Goal: Connect with others: Connect with others

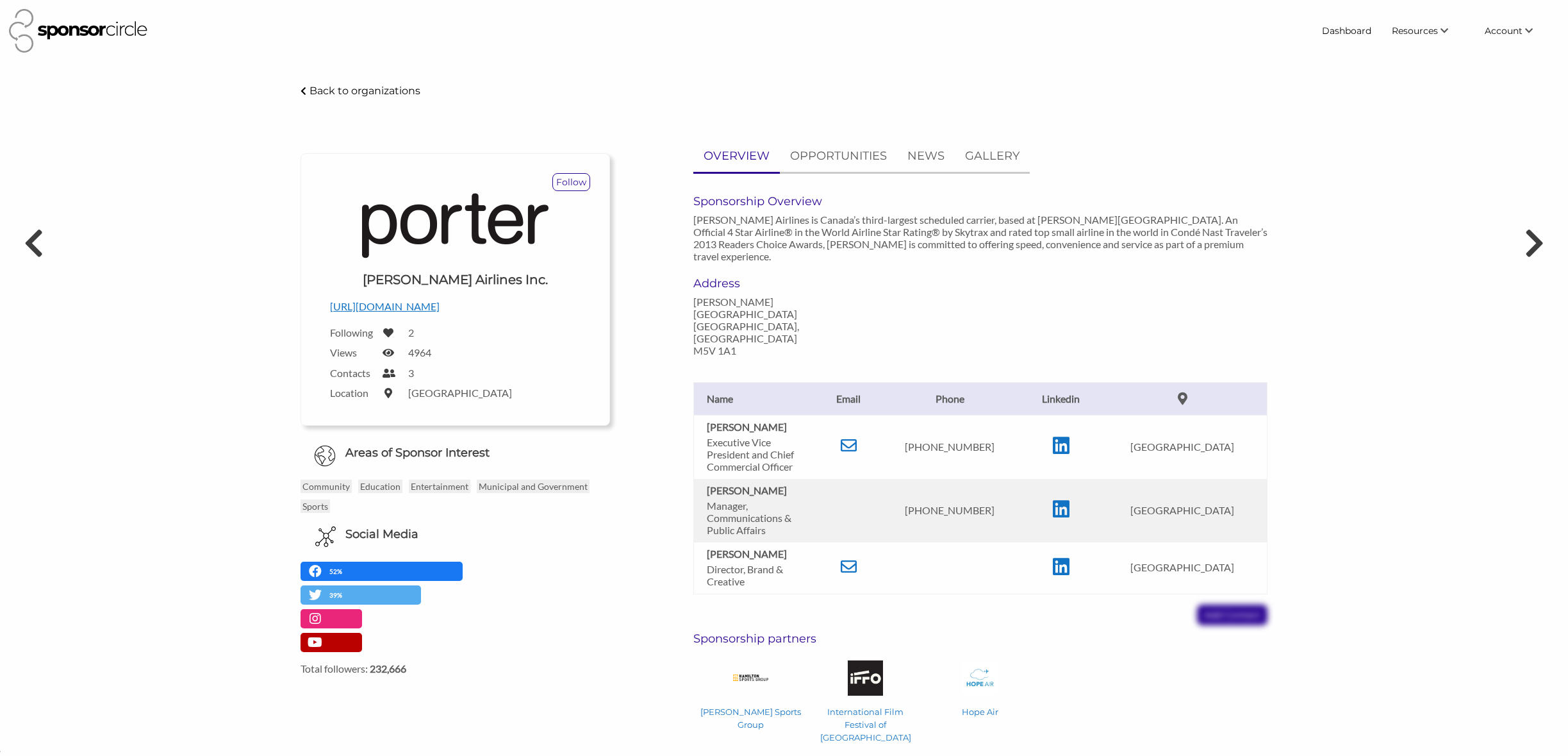
scroll to position [18644, 0]
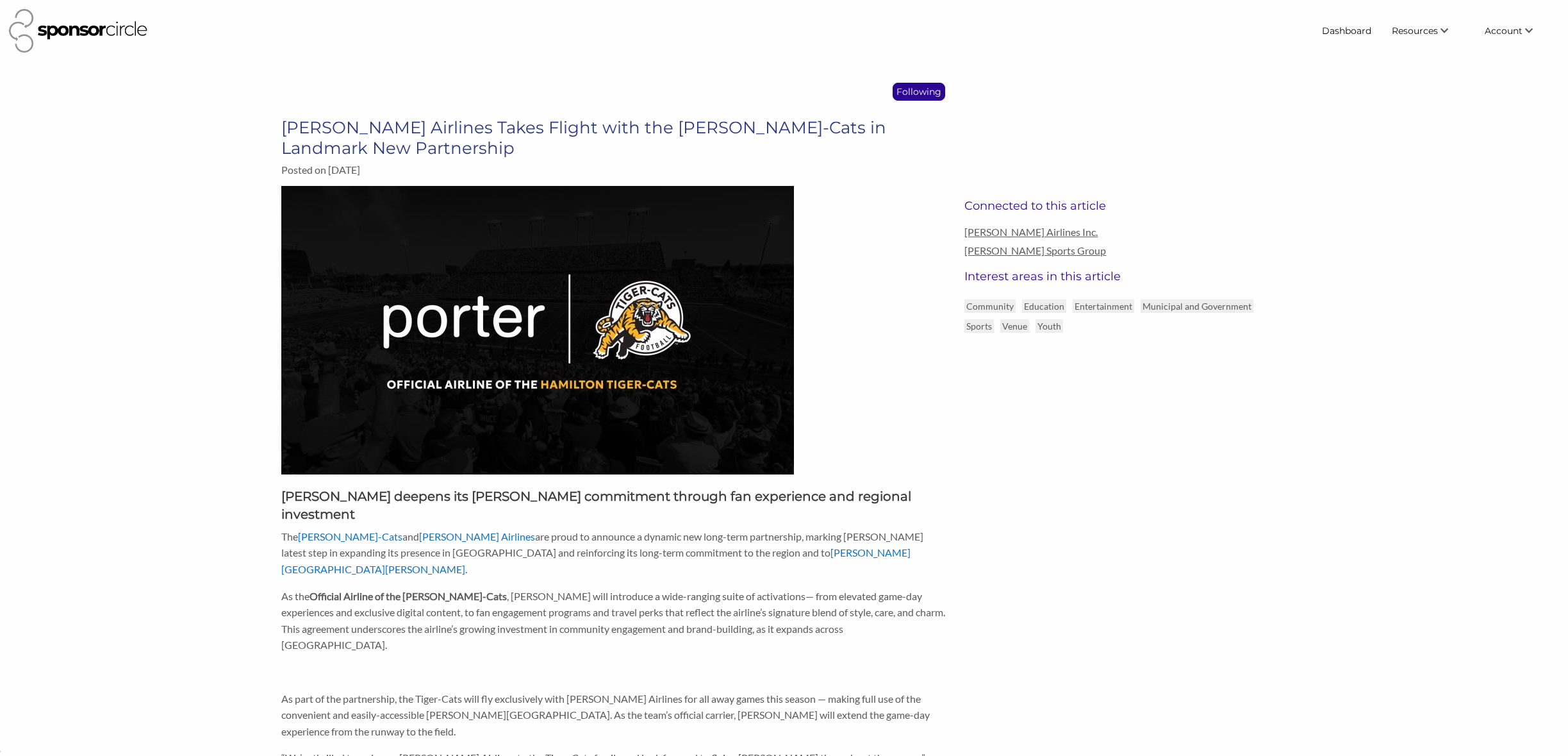
scroll to position [18644, 0]
click at [1419, 78] on link "Virtual Coffee Series" at bounding box center [1411, 78] width 127 height 23
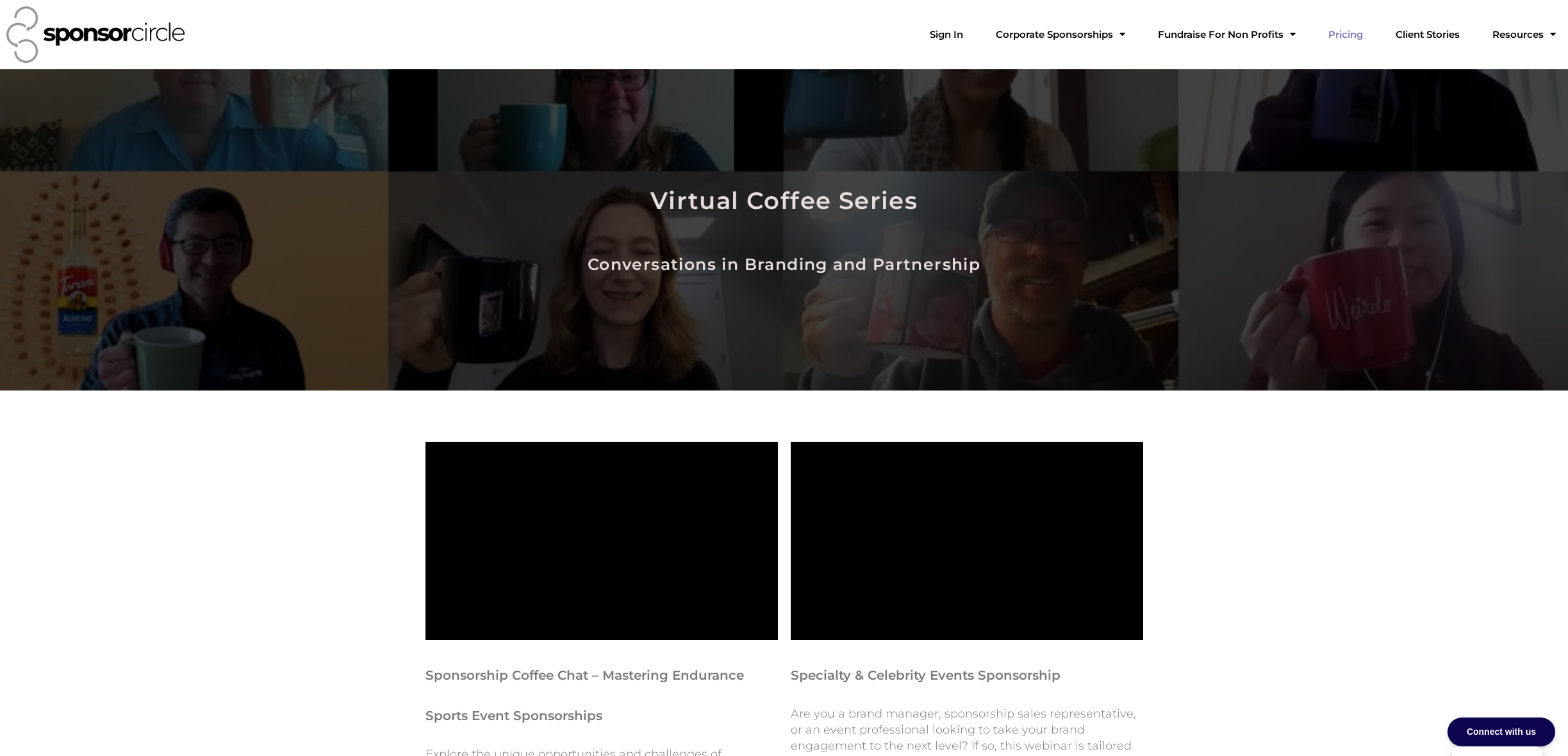
scroll to position [18641, 0]
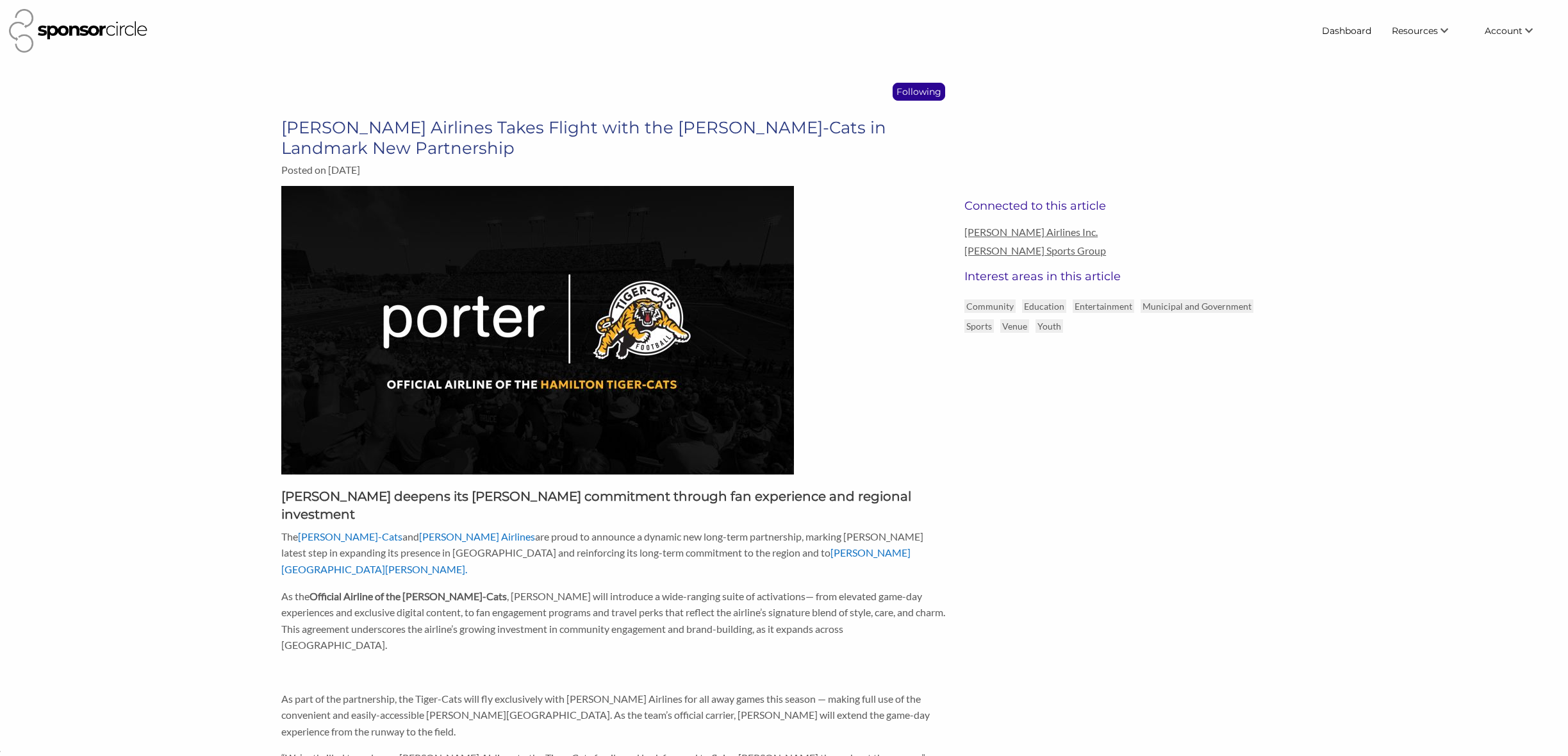
scroll to position [18644, 0]
click at [1420, 122] on link "Jobs" at bounding box center [1411, 124] width 127 height 23
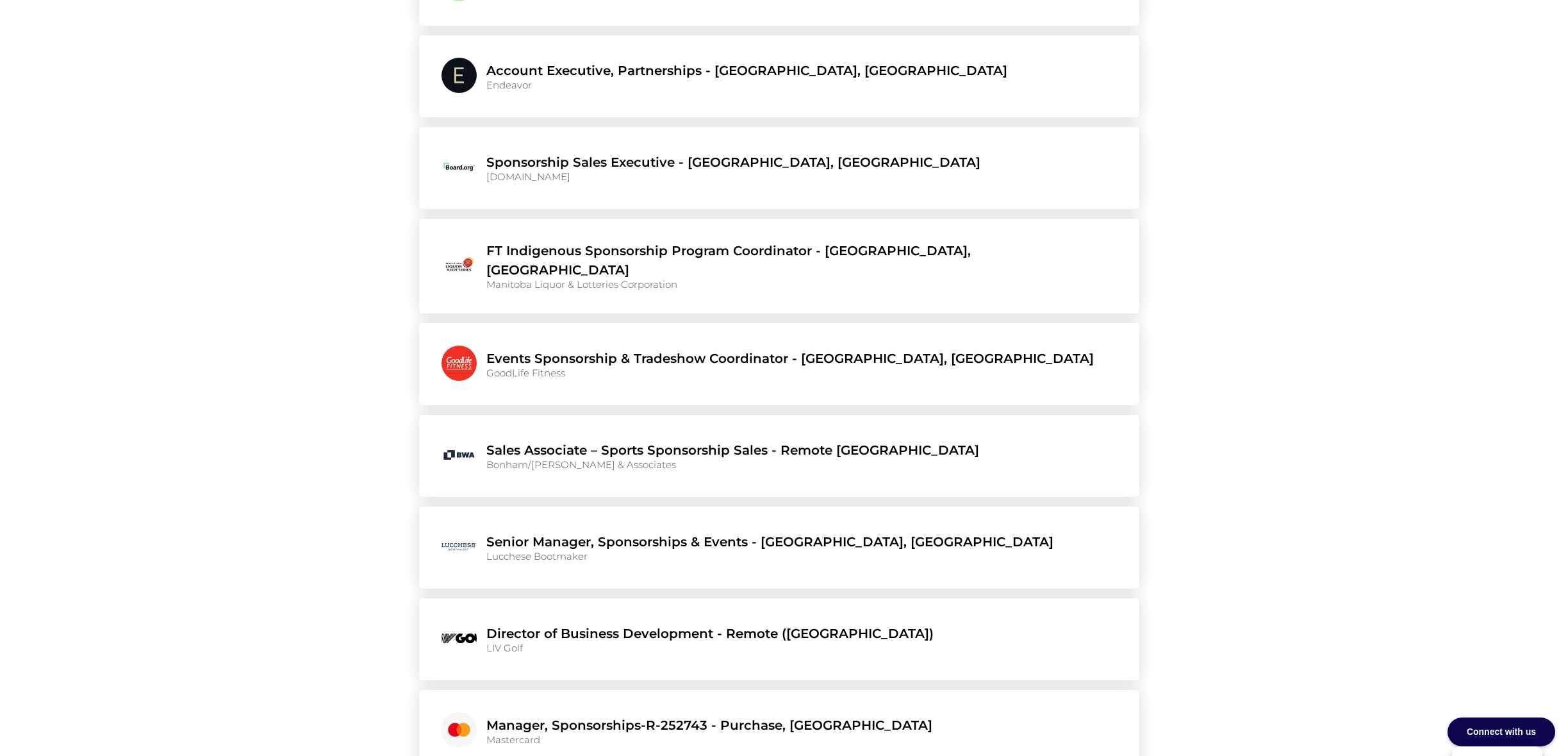
scroll to position [782, 0]
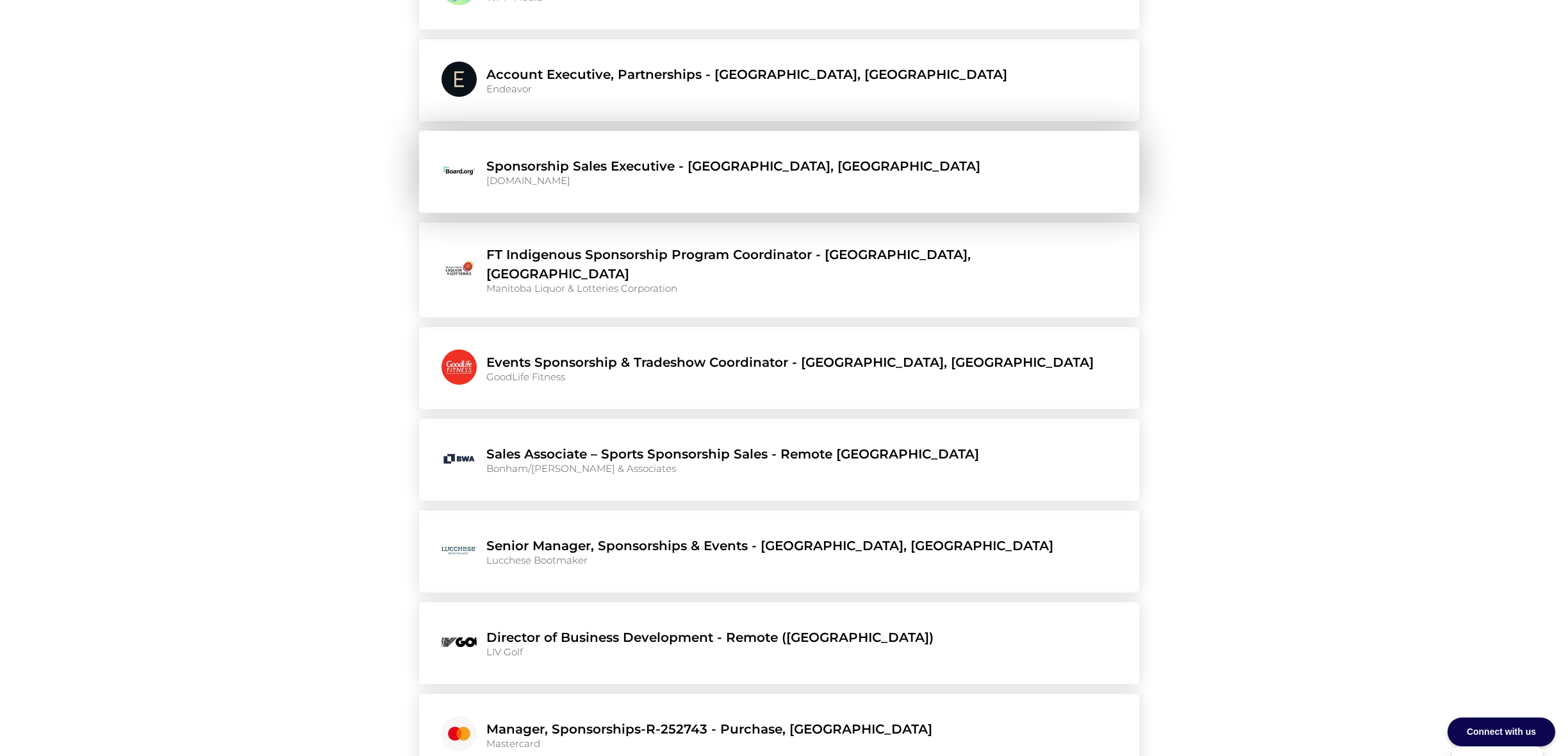
click at [694, 180] on link "Board.org" at bounding box center [733, 180] width 494 height 9
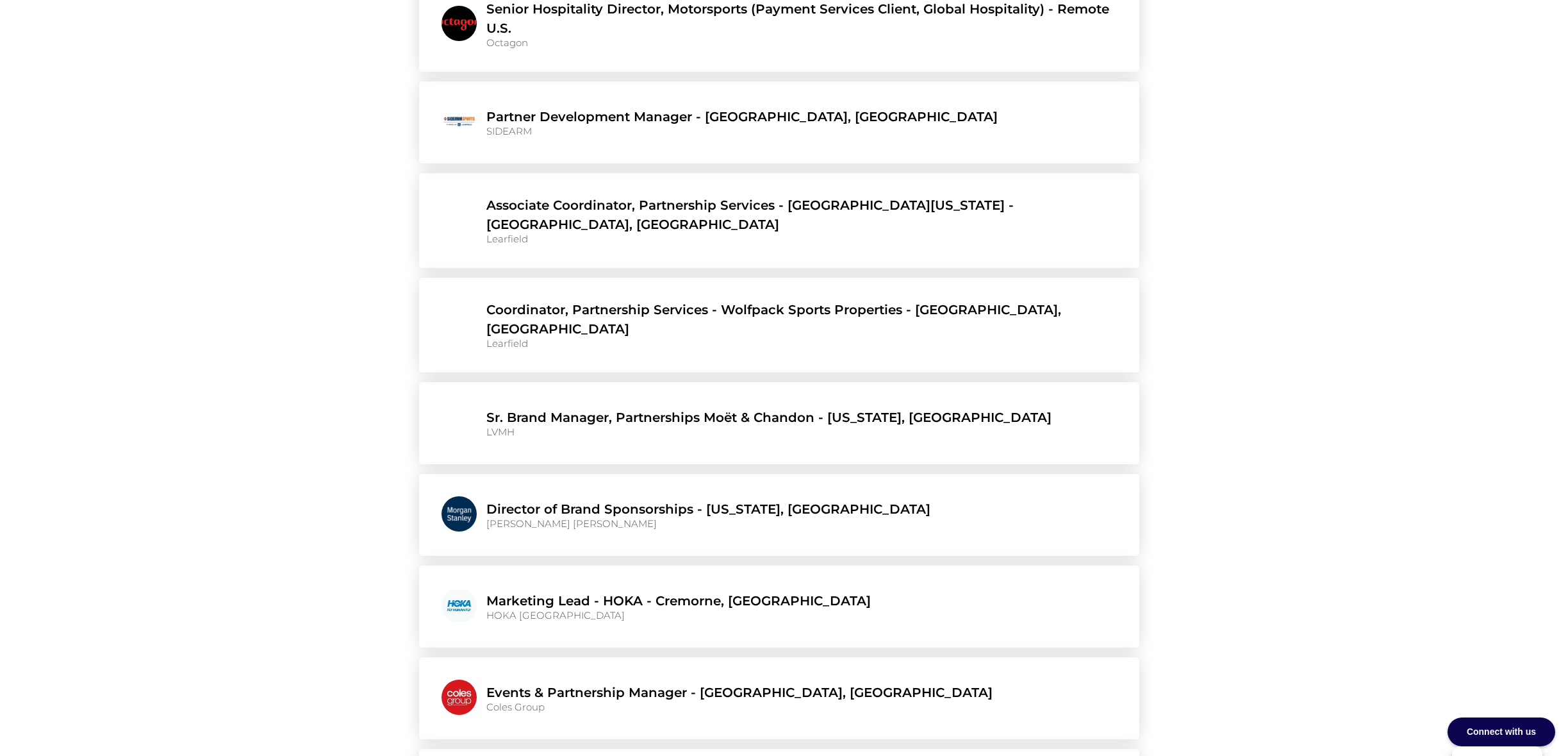
scroll to position [1777, 0]
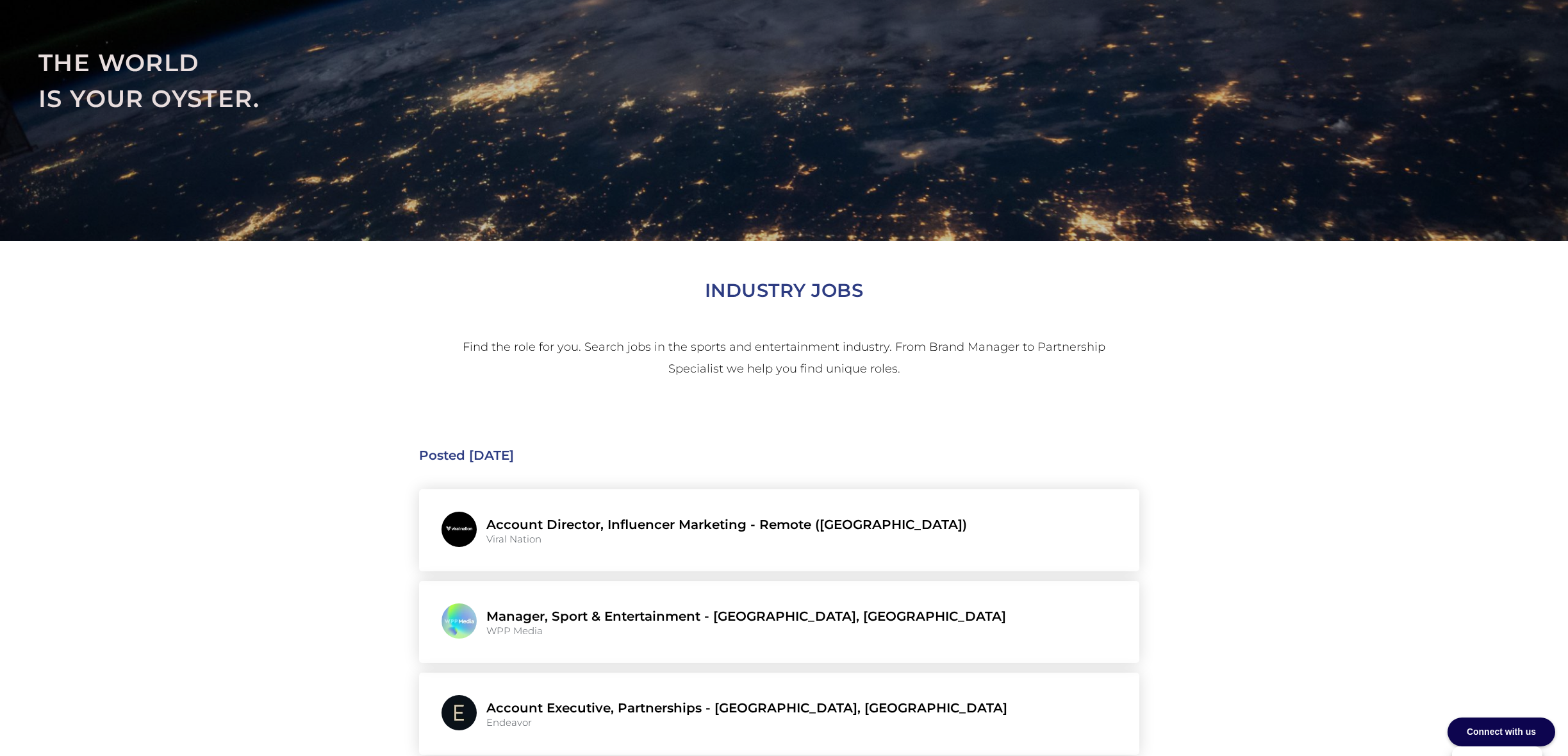
scroll to position [0, 0]
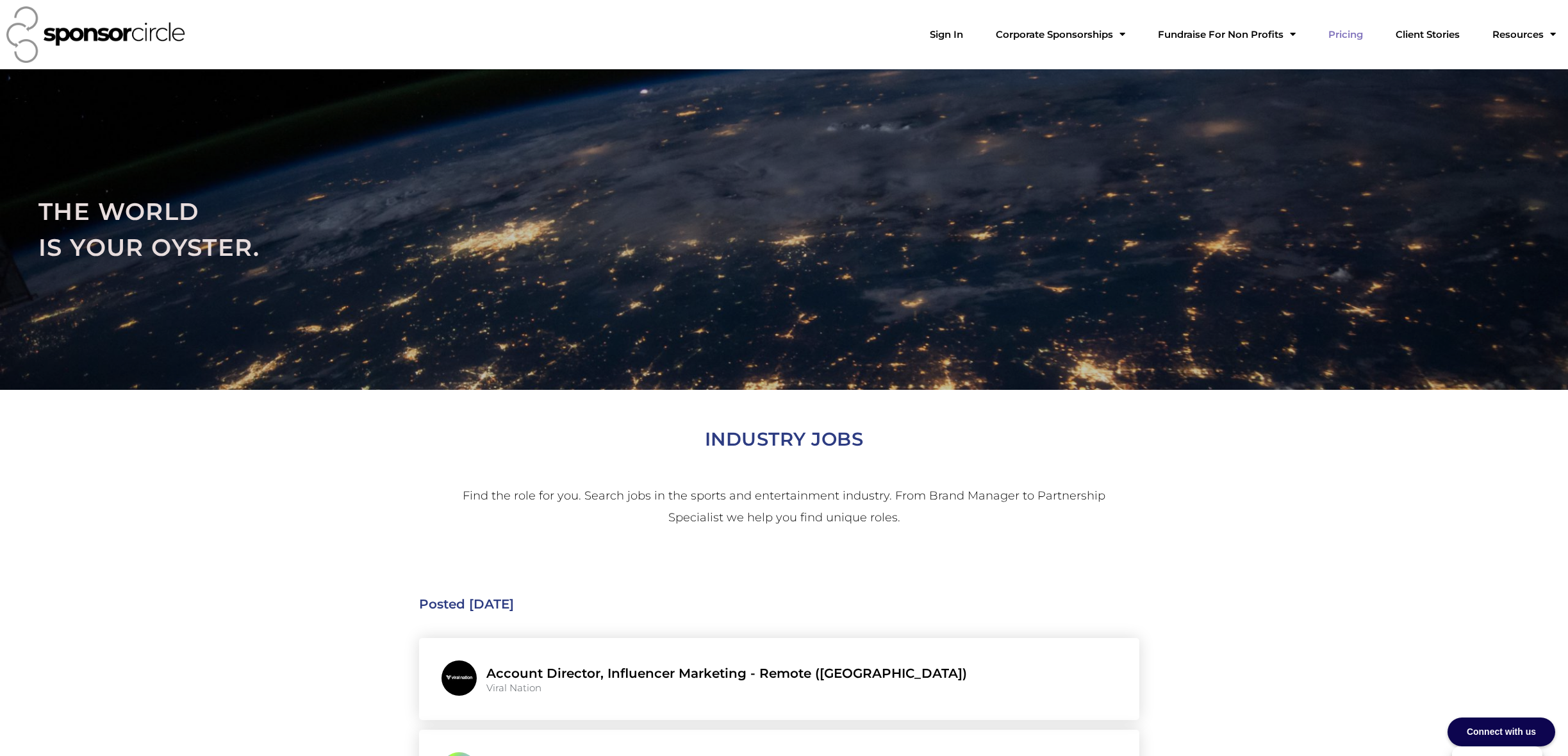
click at [1365, 39] on link "Pricing" at bounding box center [1346, 35] width 55 height 25
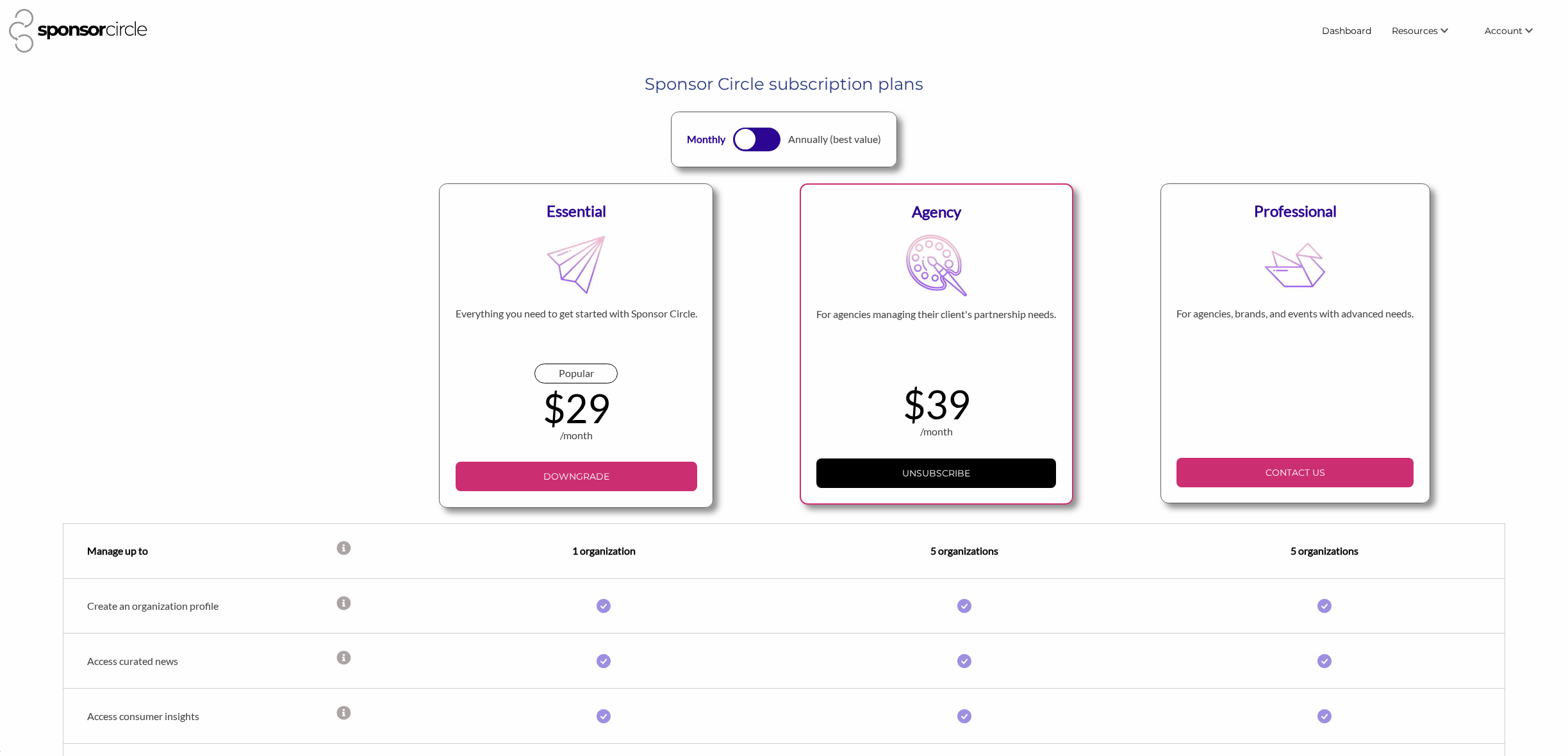
scroll to position [18644, 0]
click at [1348, 35] on link "Dashboard" at bounding box center [1346, 30] width 70 height 23
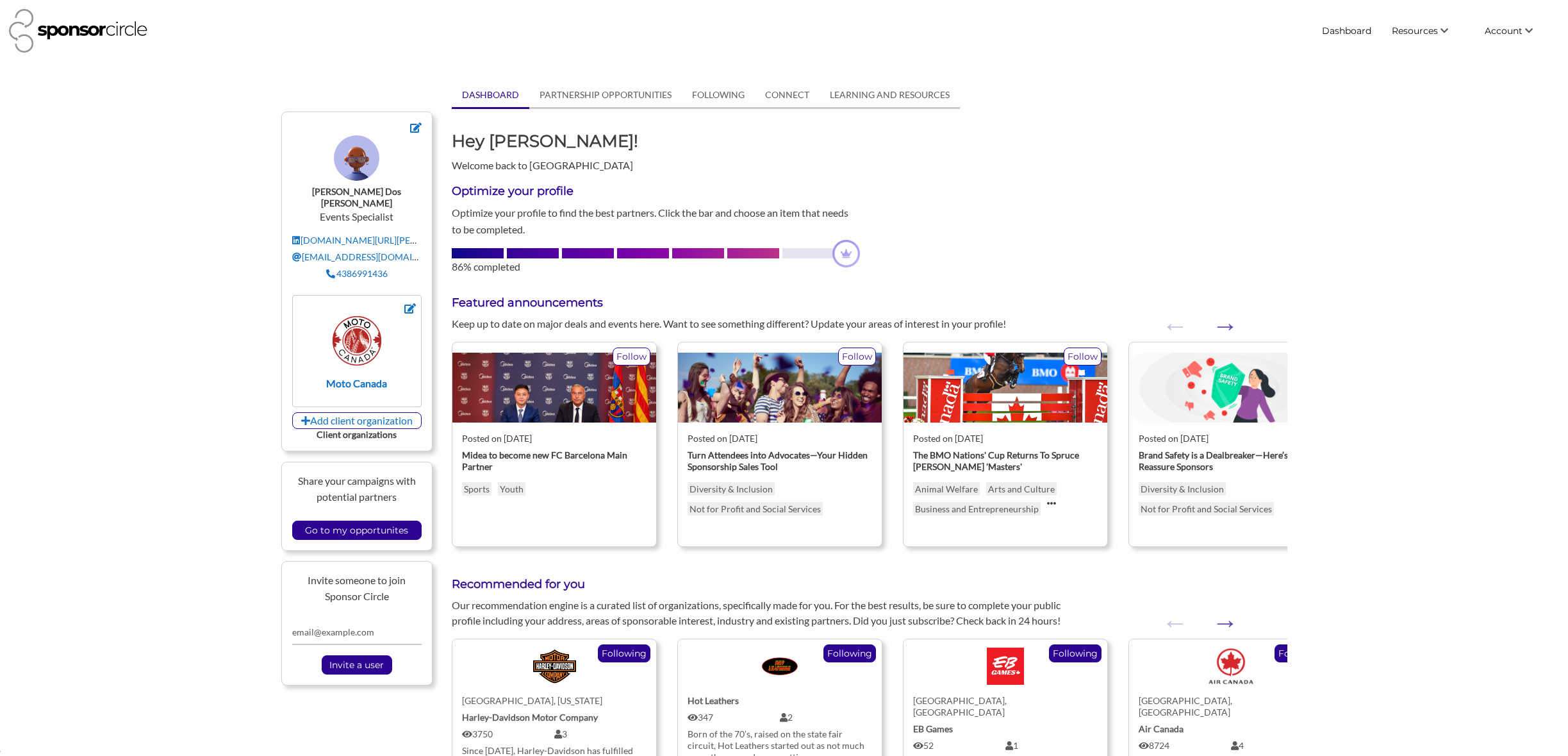
scroll to position [18644, 0]
click at [349, 522] on input "Go to my opportunites" at bounding box center [357, 530] width 116 height 18
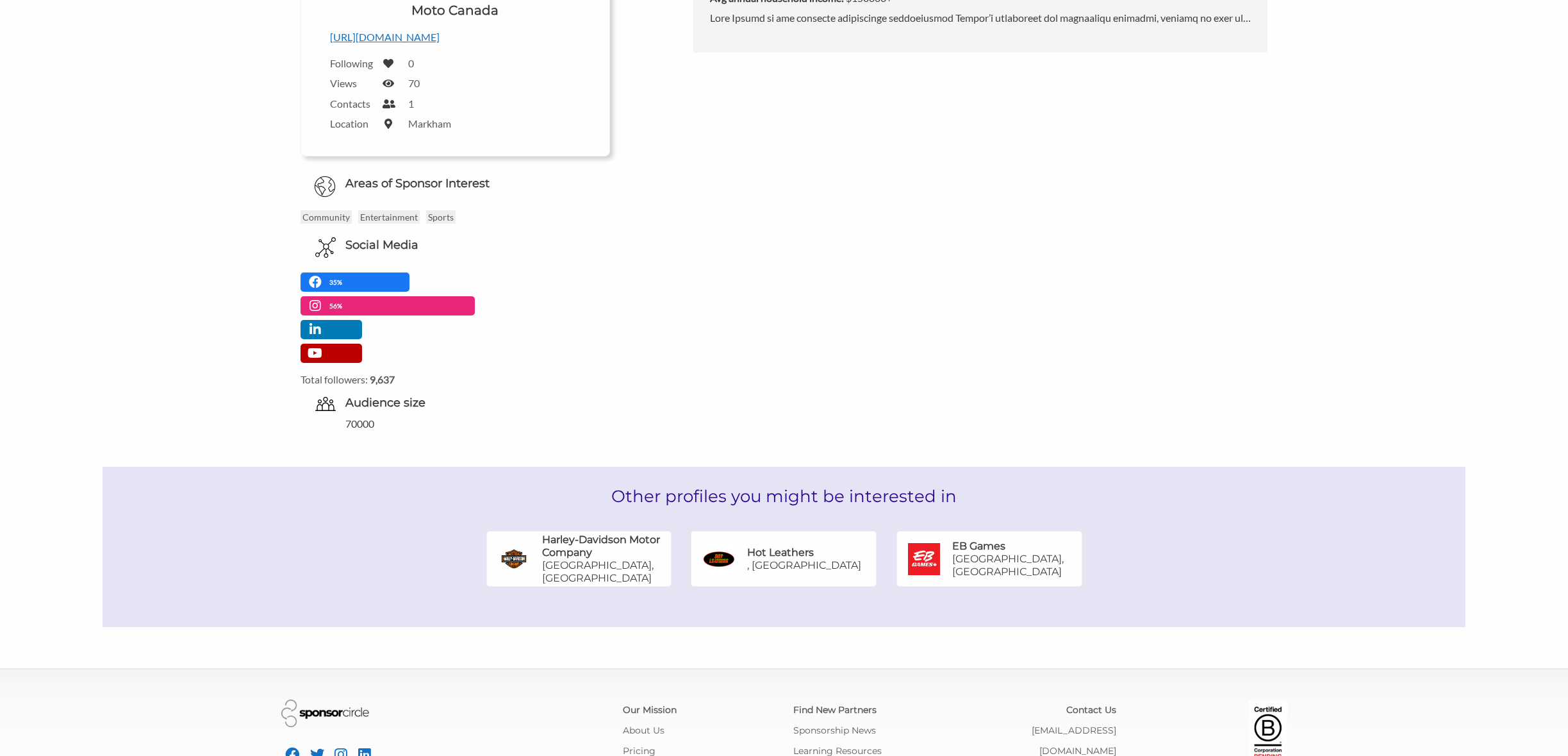
scroll to position [408, 0]
click at [773, 568] on p ", [GEOGRAPHIC_DATA]" at bounding box center [805, 563] width 114 height 13
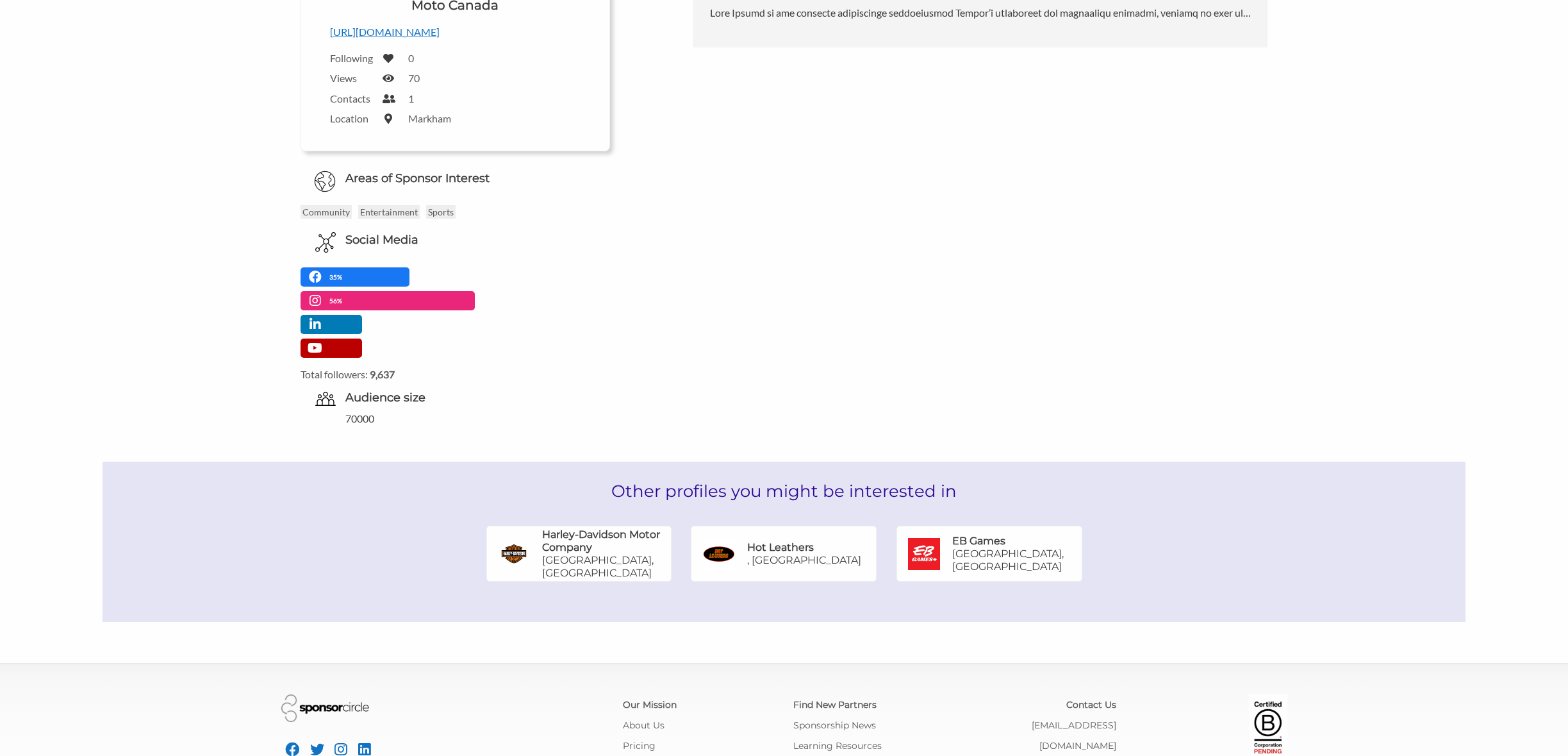
scroll to position [18644, 0]
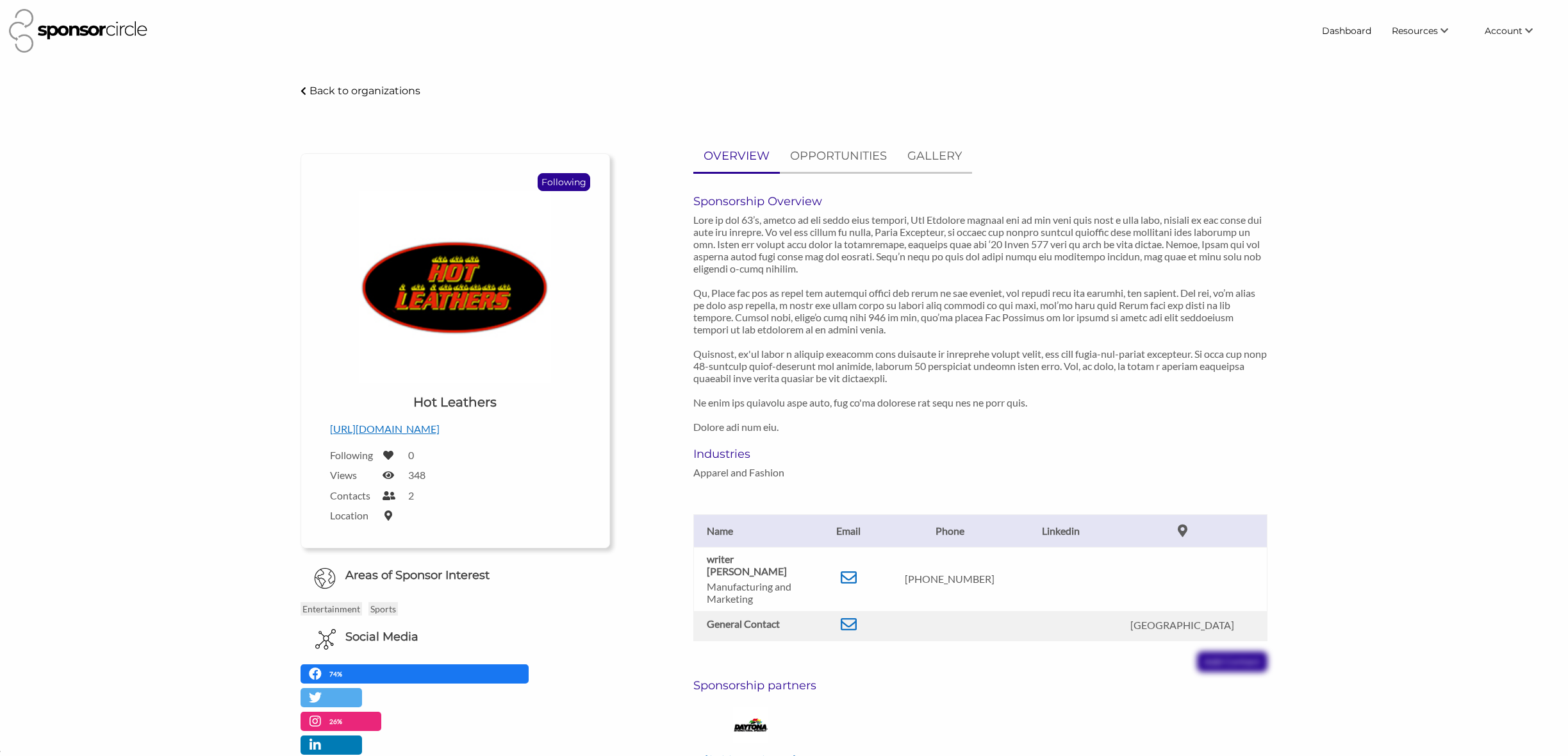
scroll to position [18644, 0]
click at [414, 433] on p "https://www.hotleathers.com/" at bounding box center [455, 428] width 251 height 17
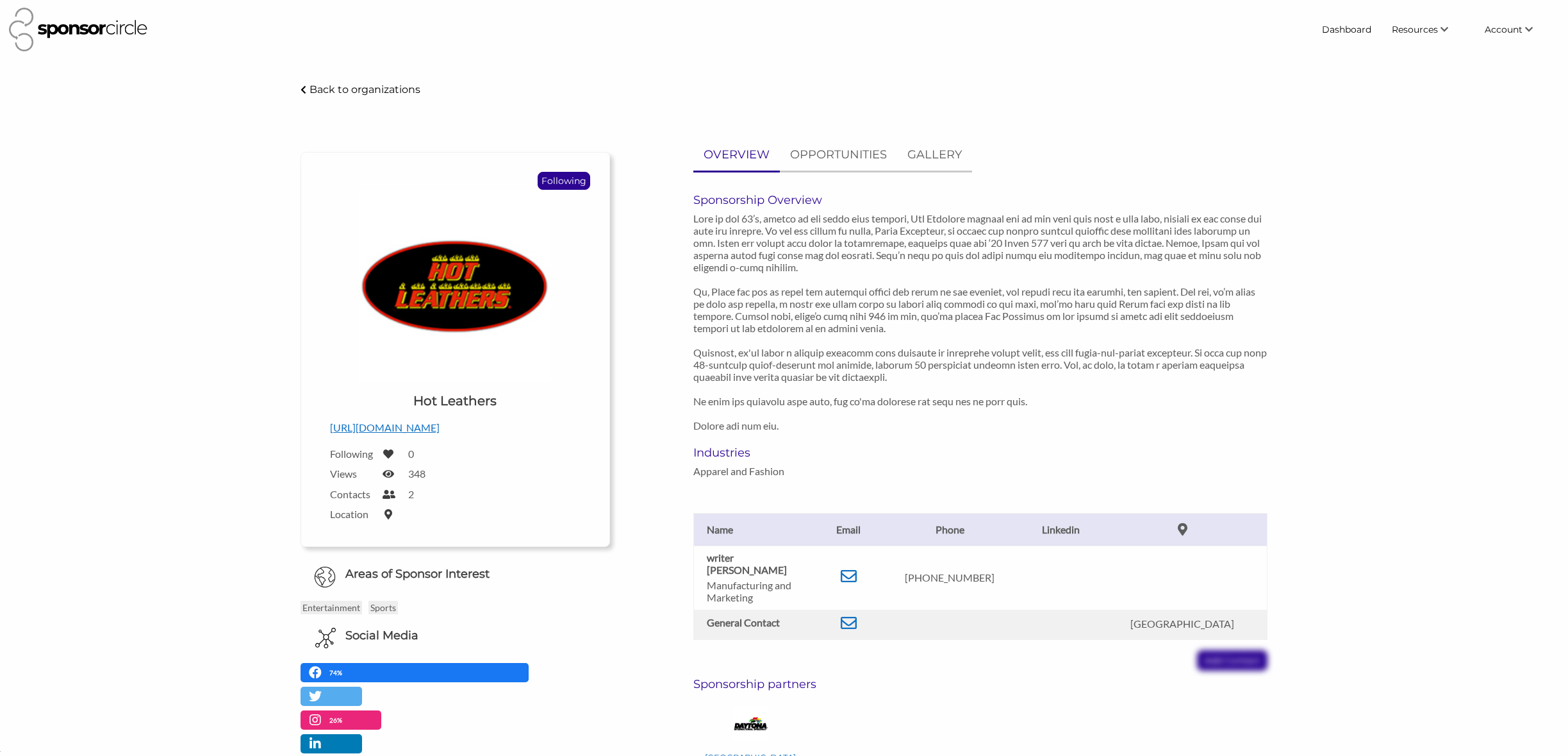
scroll to position [3, 0]
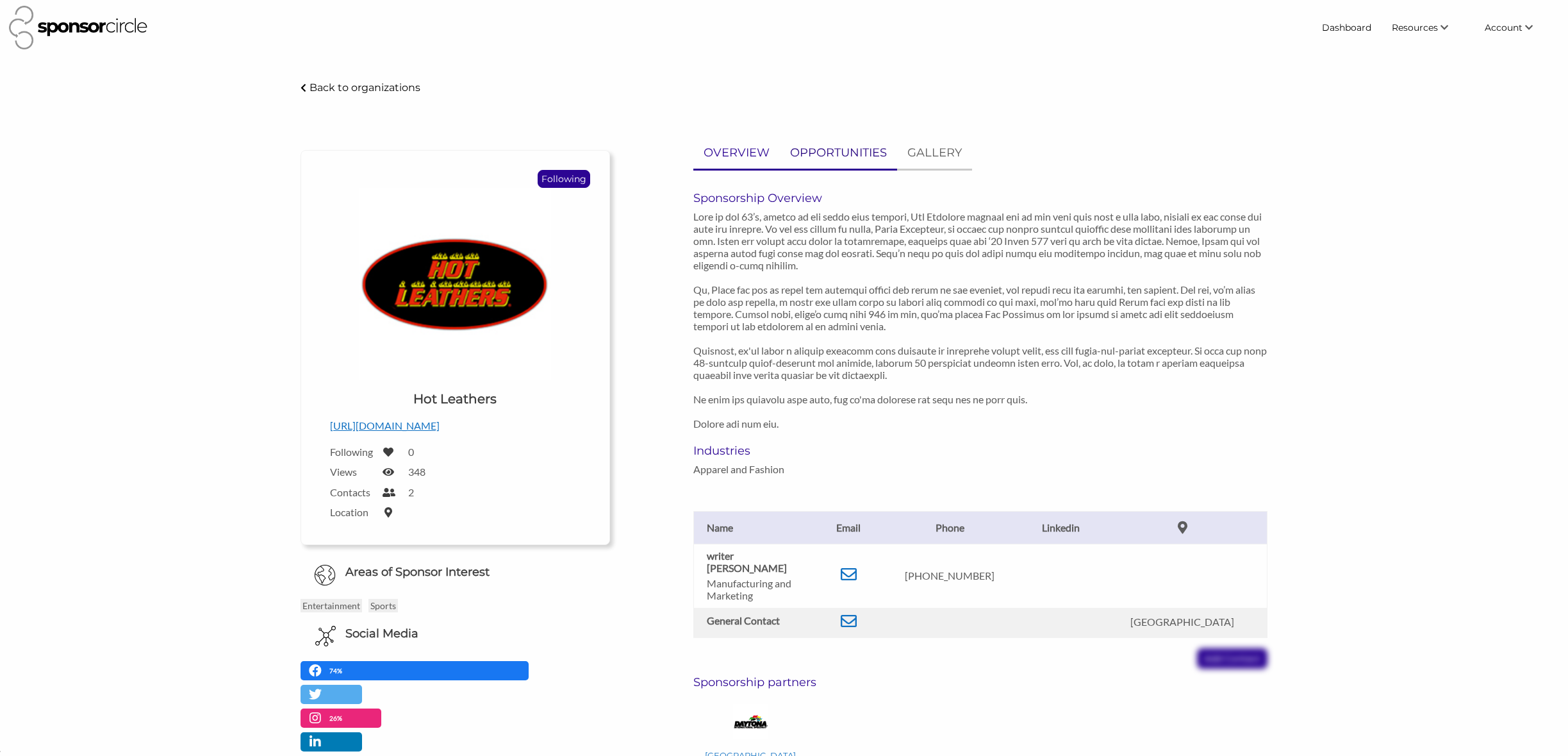
click at [846, 158] on p "OPPORTUNITIES" at bounding box center [839, 152] width 97 height 18
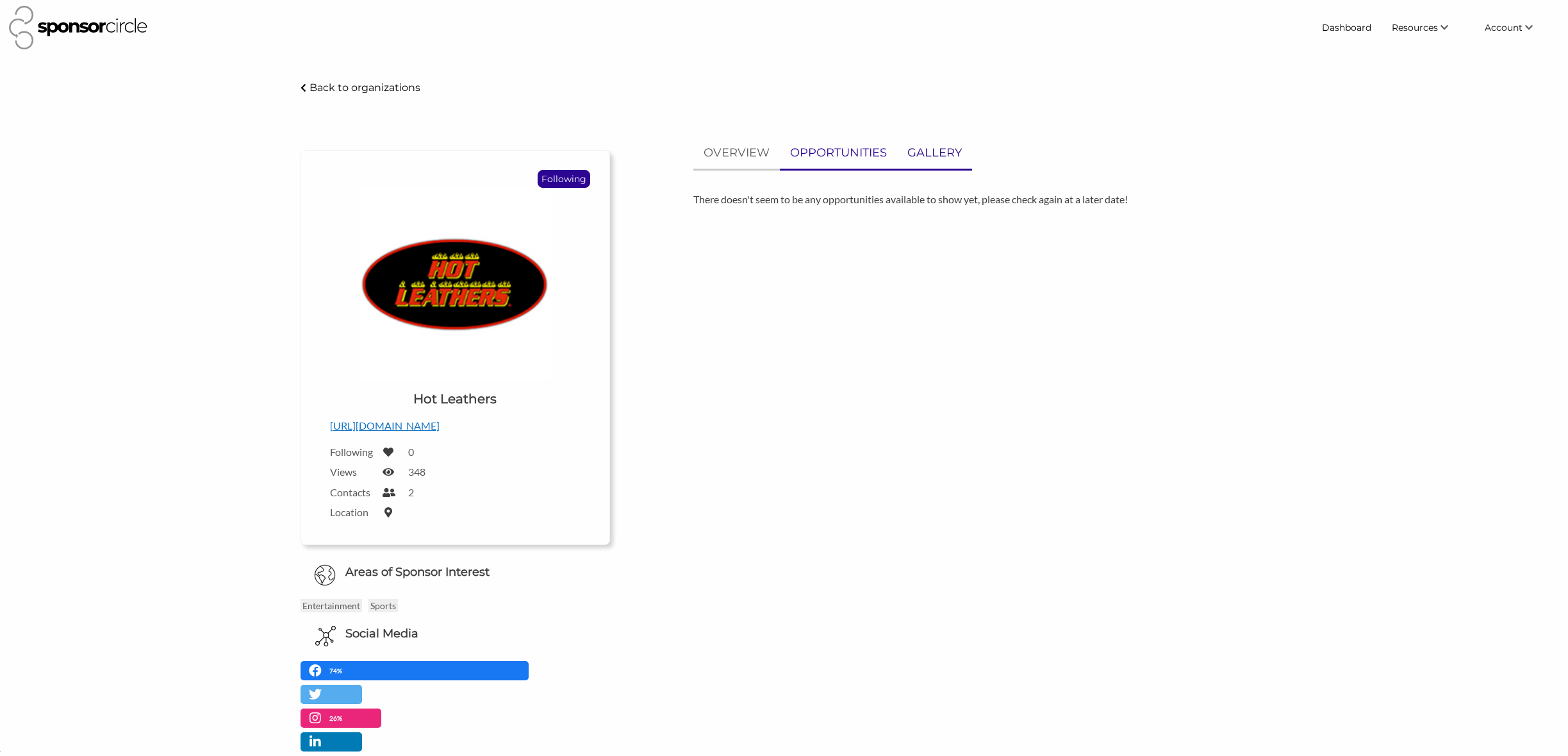
click at [923, 158] on p "GALLERY" at bounding box center [934, 152] width 55 height 18
click at [1365, 32] on link "Dashboard" at bounding box center [1346, 27] width 70 height 23
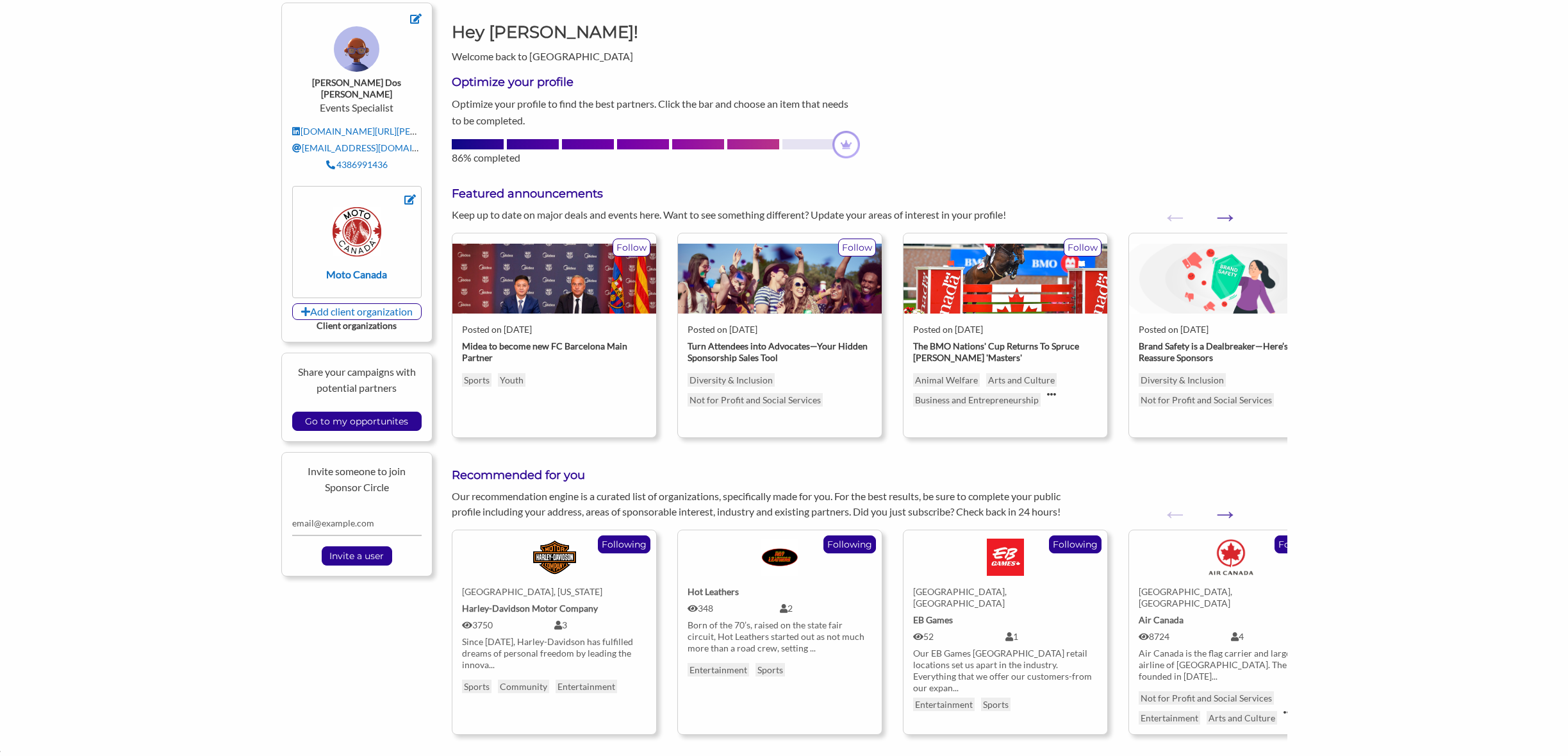
scroll to position [117, 0]
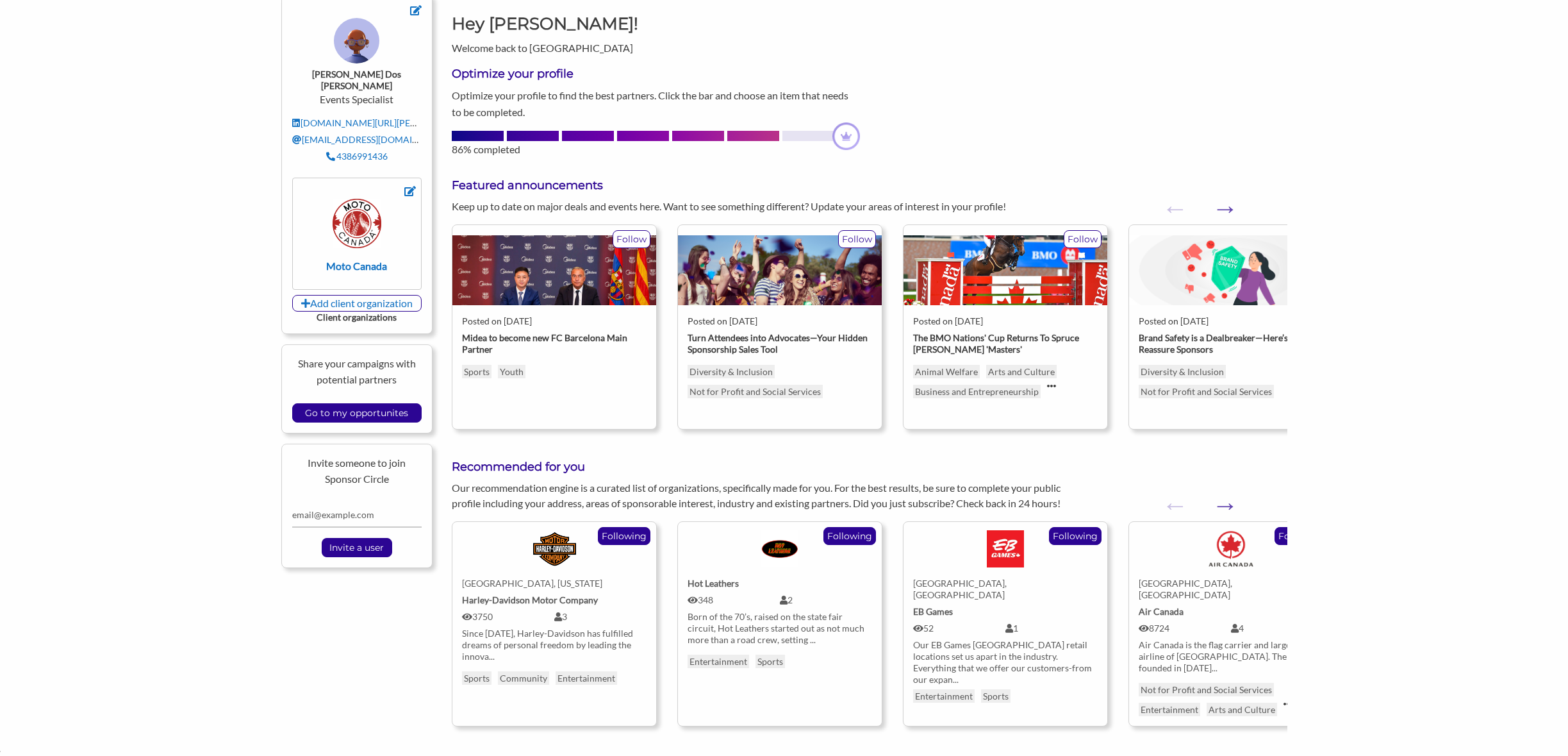
click at [1021, 568] on link "Brampton, Ontario EB Games 52 1 Our EB Games Canada retail locations set us apa…" at bounding box center [1005, 600] width 184 height 158
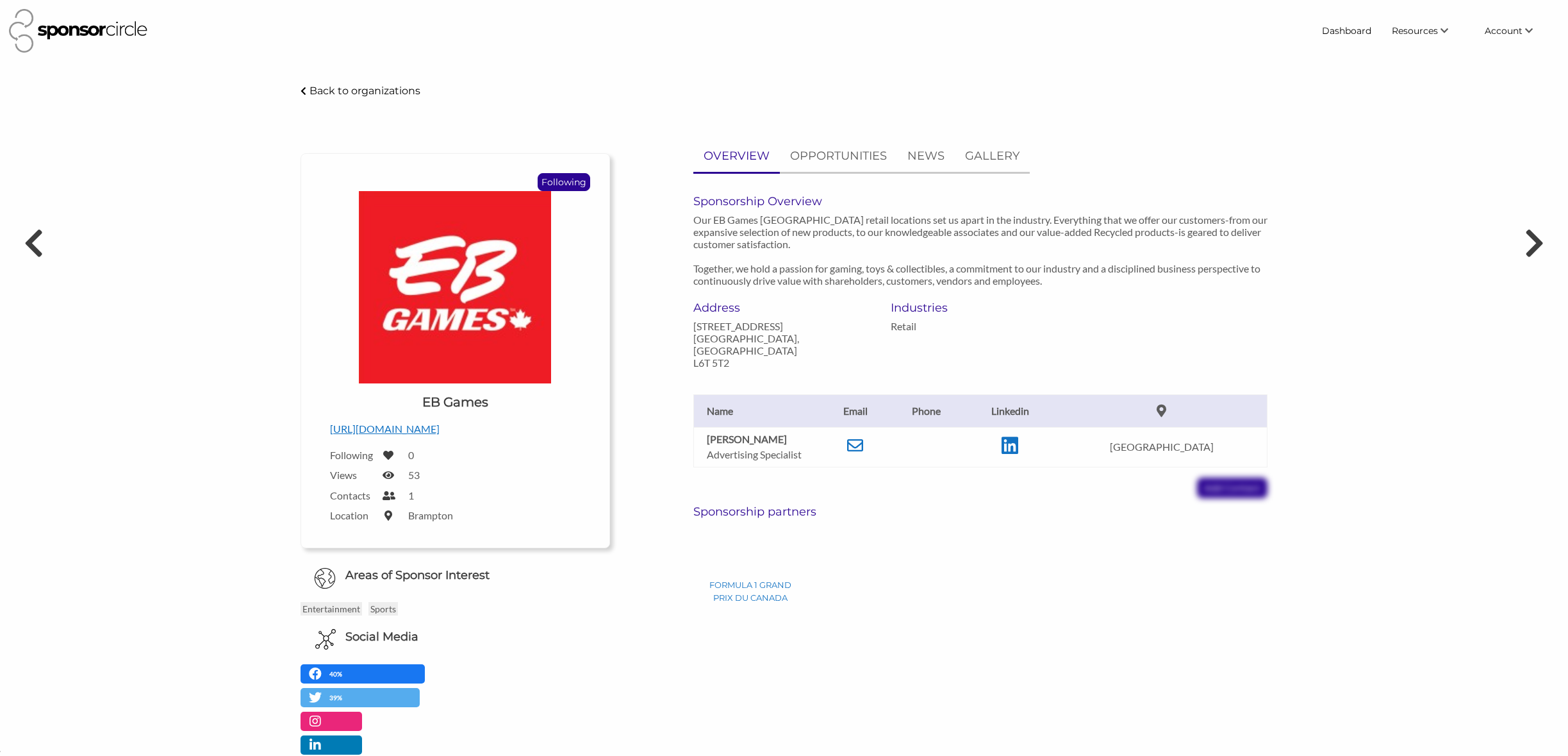
scroll to position [18644, 0]
drag, startPoint x: 806, startPoint y: 428, endPoint x: 699, endPoint y: 427, distance: 107.0
type textarea "[PERSON_NAME]"
click at [699, 427] on td "[PERSON_NAME] Advertising Specialist" at bounding box center [758, 447] width 128 height 40
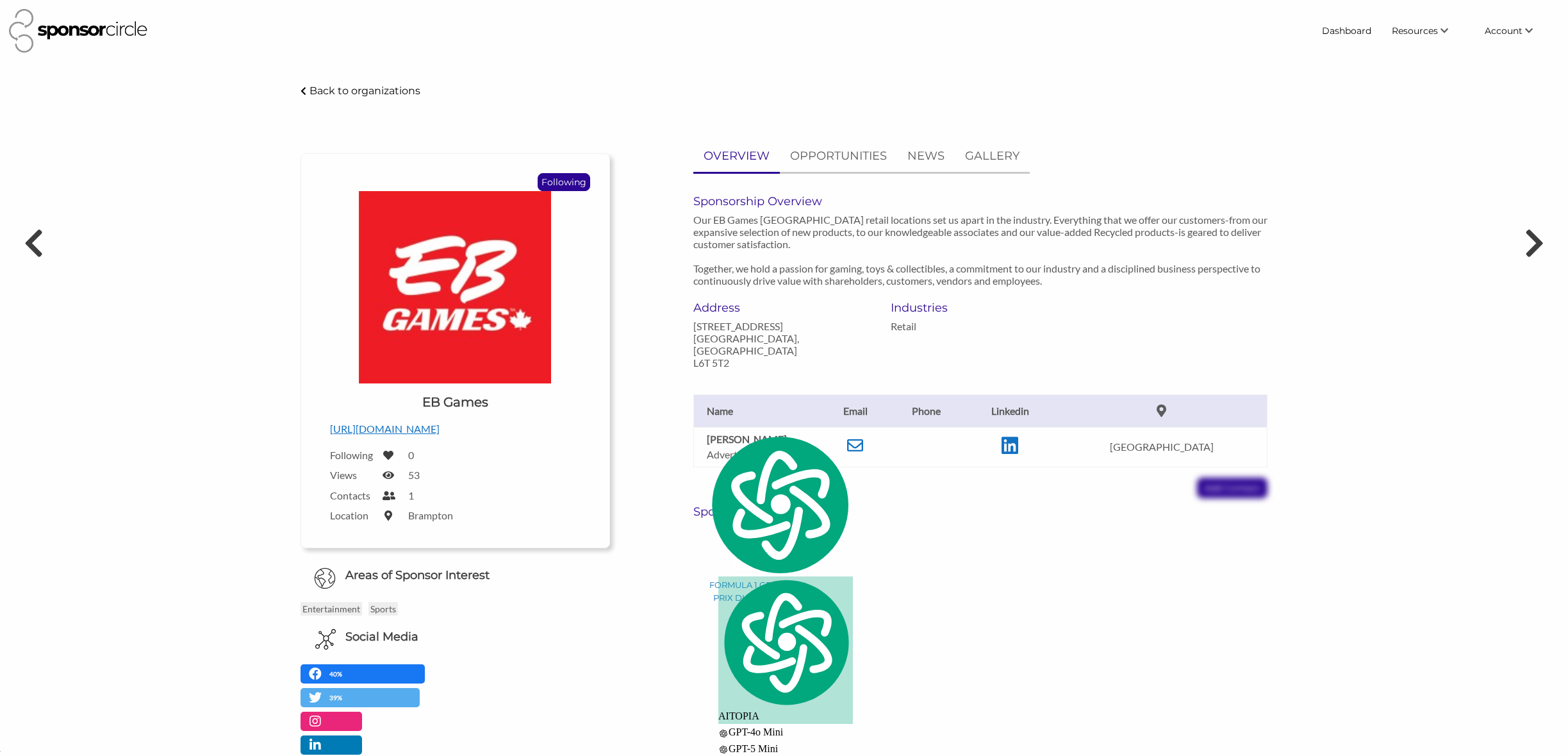
copy b "[PERSON_NAME]"
click at [1033, 191] on div "OVERVIEW OPPORTUNITIES NEWS GALLERY Sponsorship Overview Our EB Games [GEOGRAPH…" at bounding box center [981, 378] width 575 height 477
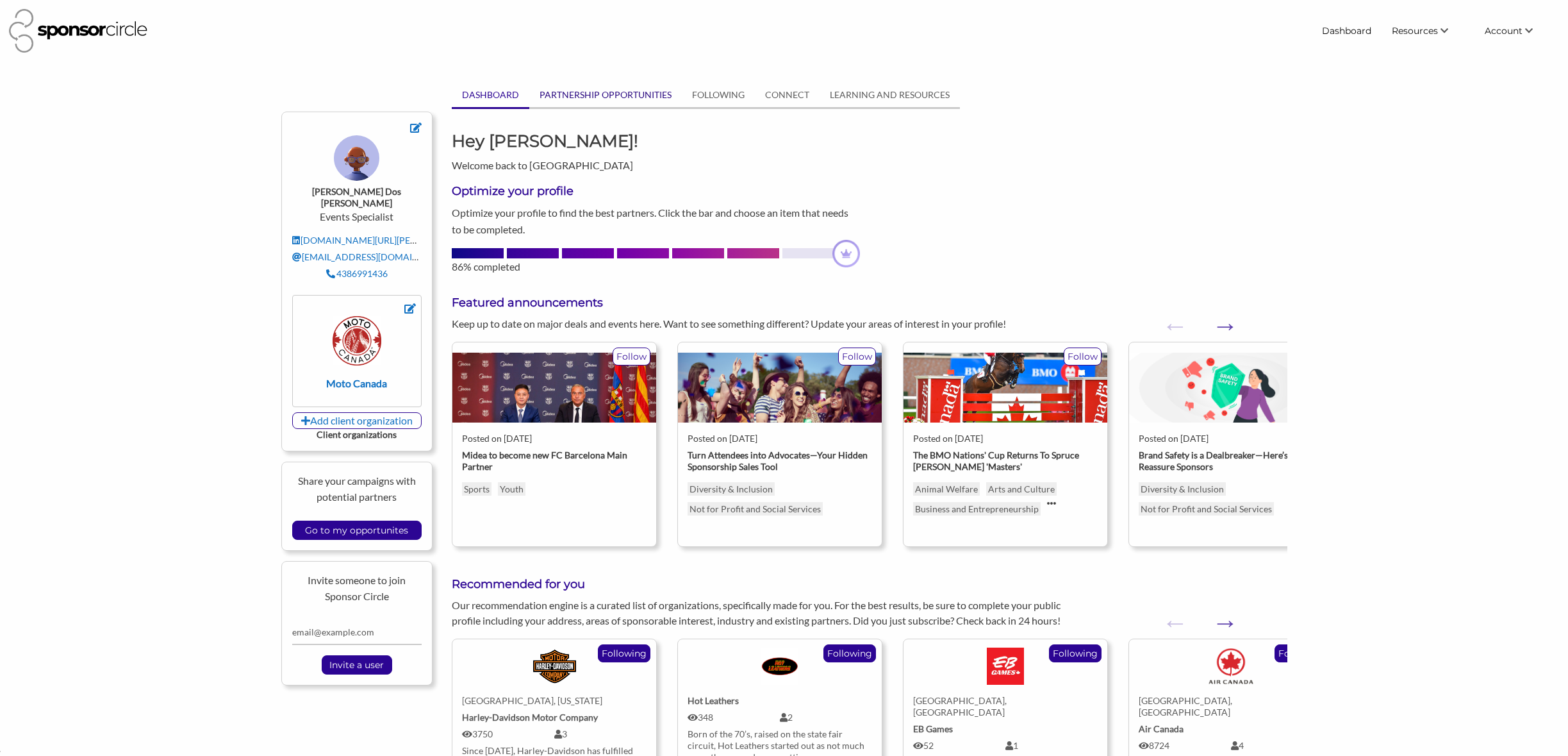
click at [585, 95] on link "PARTNERSHIP OPPORTUNITIES" at bounding box center [605, 95] width 153 height 25
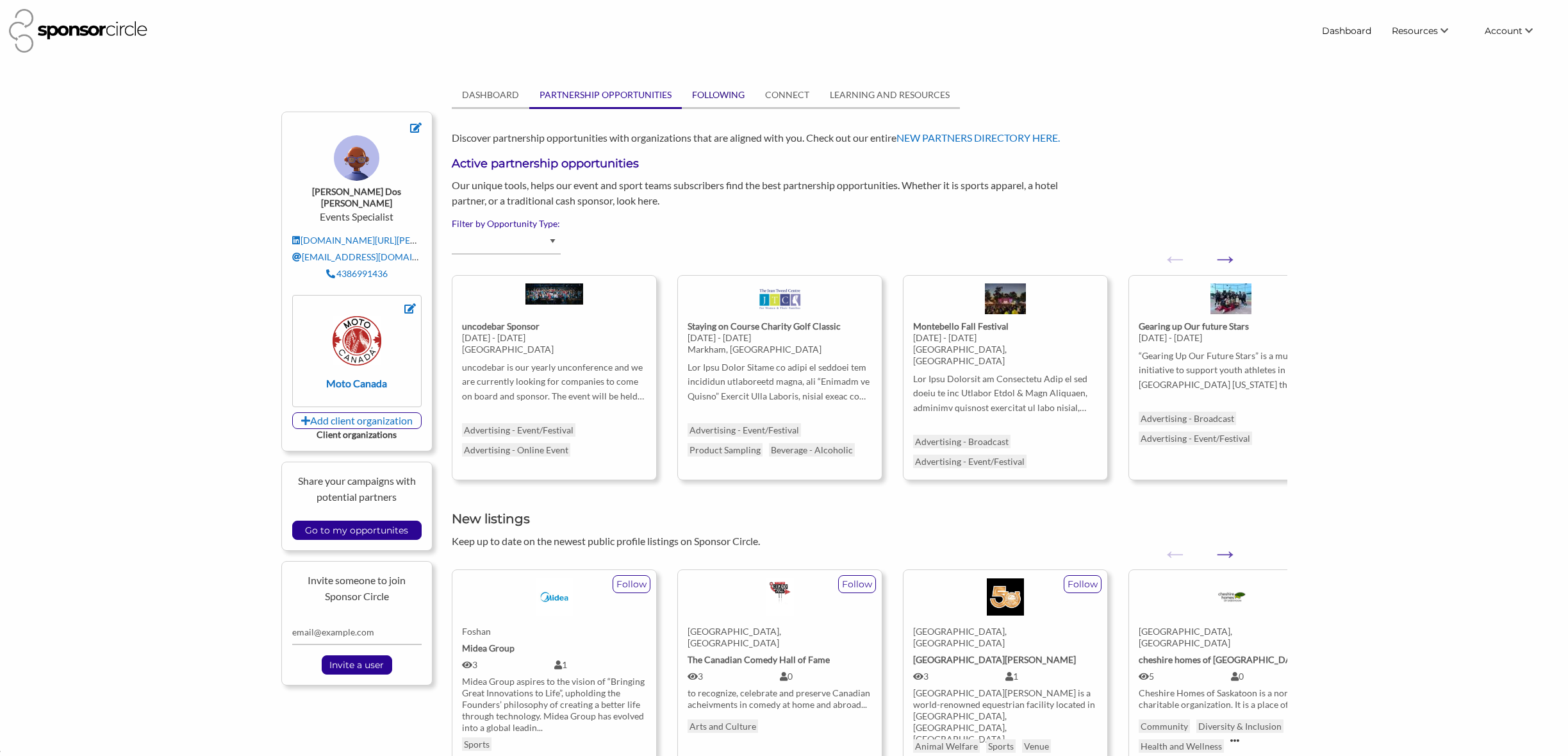
click at [706, 97] on link "FOLLOWING" at bounding box center [718, 95] width 73 height 25
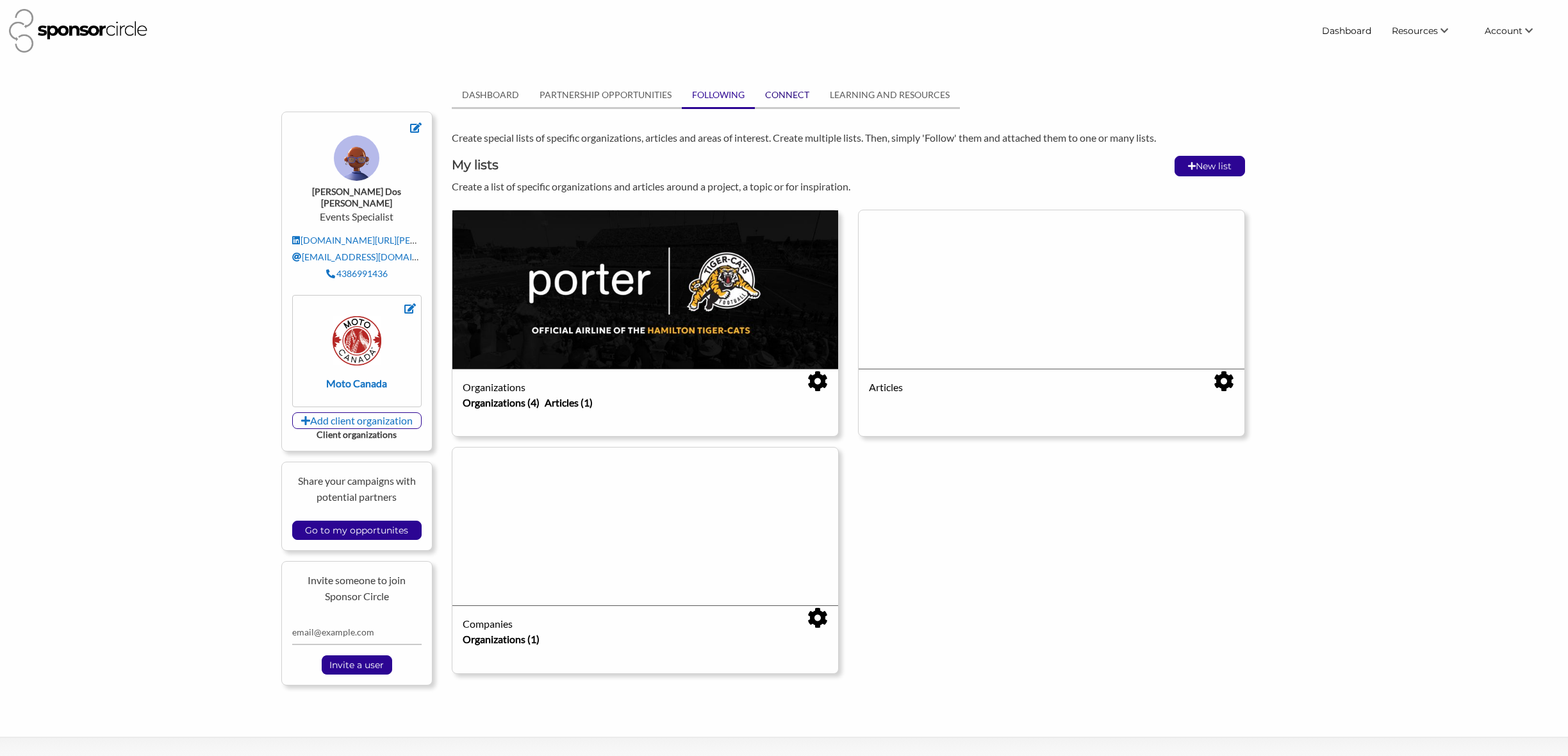
click at [780, 97] on link "CONNECT" at bounding box center [787, 95] width 65 height 25
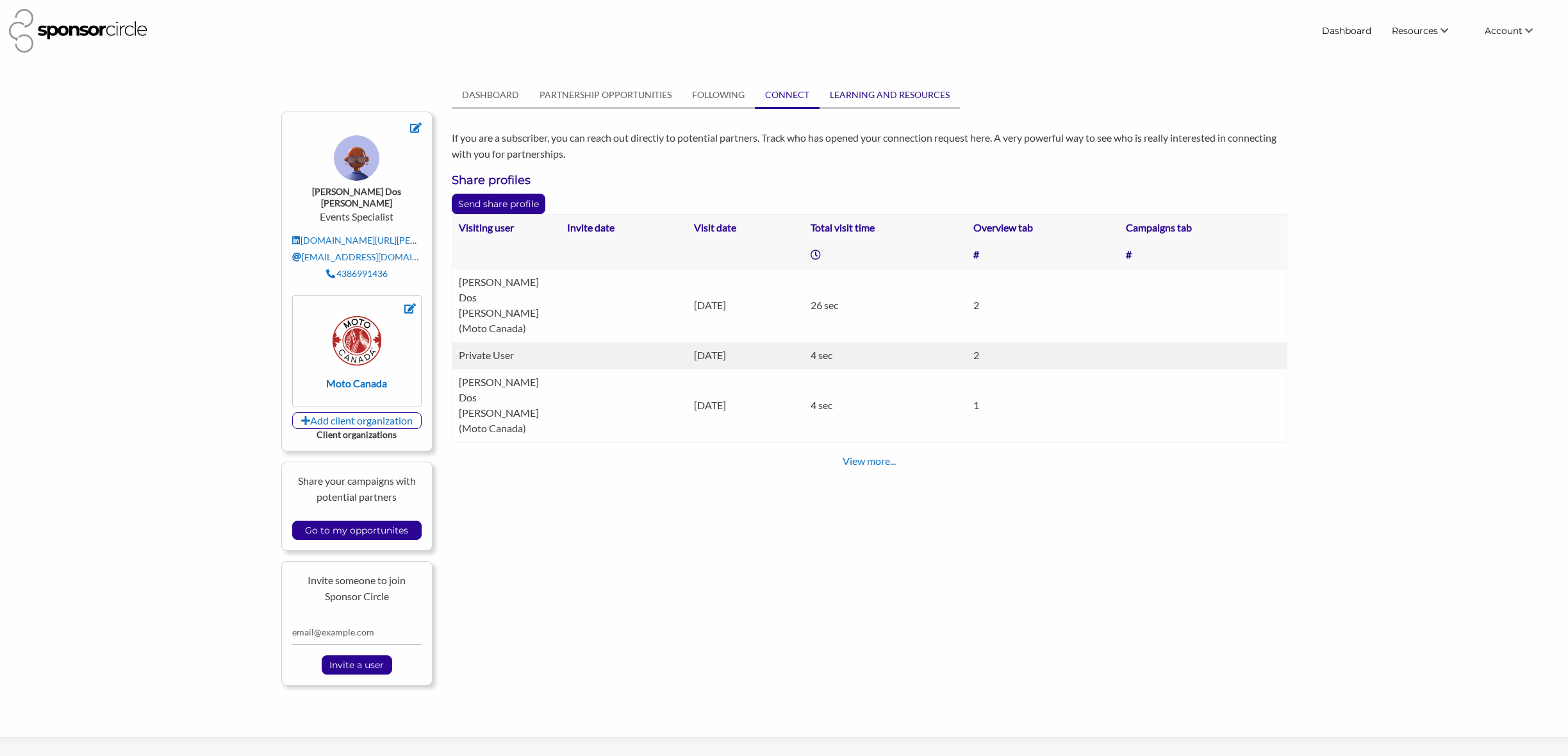
click at [873, 97] on link "LEARNING AND RESOURCES" at bounding box center [889, 95] width 140 height 25
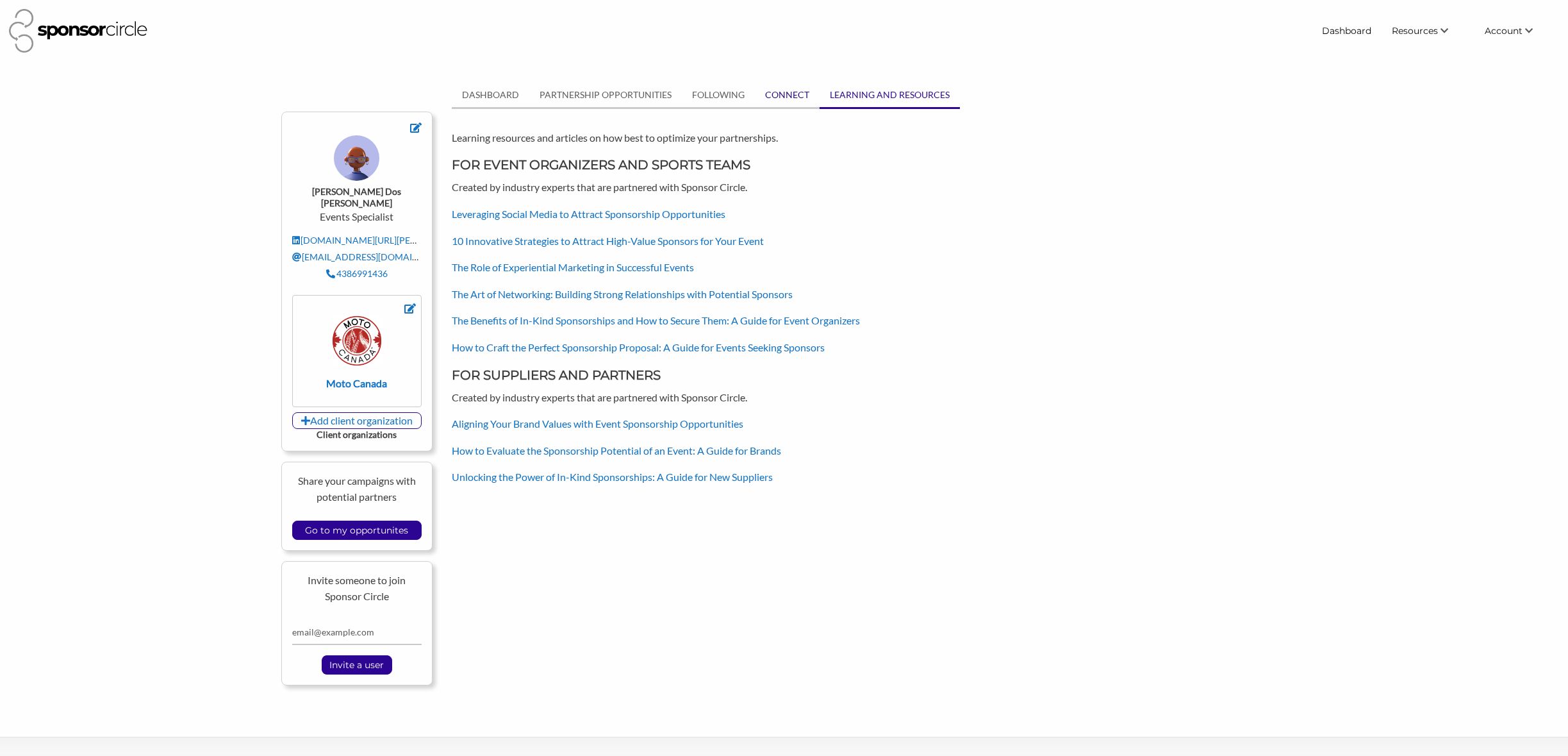
click at [775, 98] on link "CONNECT" at bounding box center [787, 95] width 65 height 25
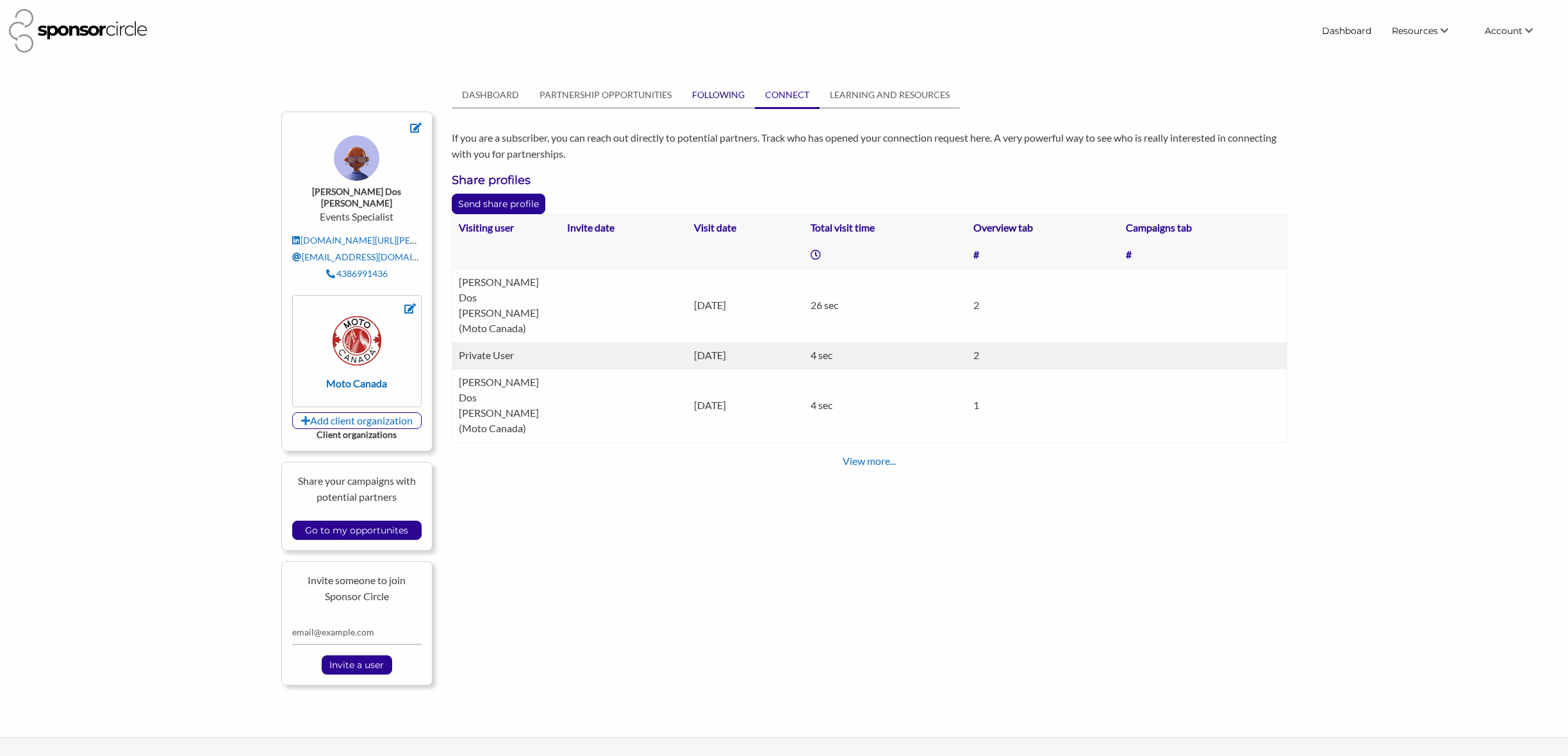
click at [697, 100] on link "FOLLOWING" at bounding box center [718, 95] width 73 height 25
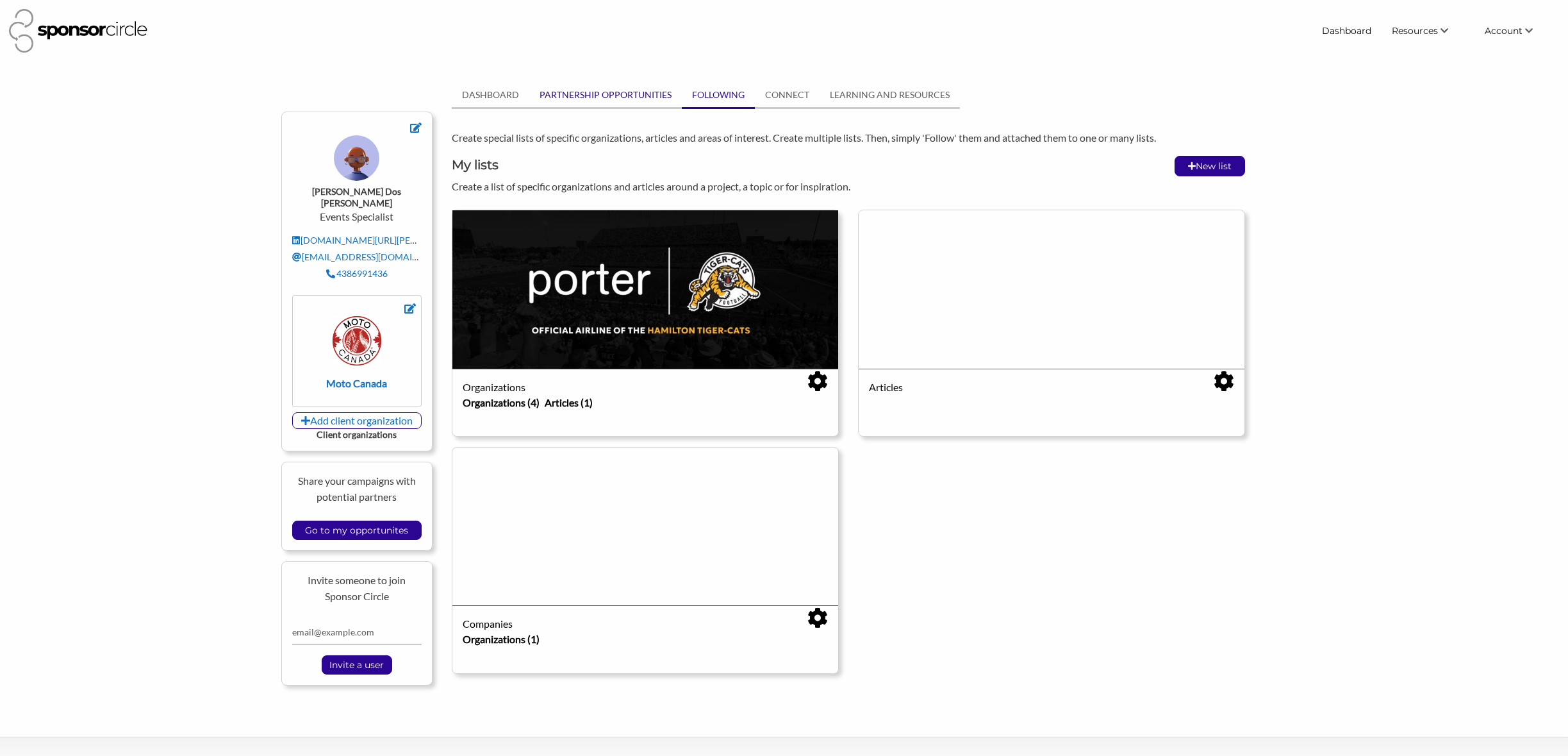
click at [593, 97] on link "PARTNERSHIP OPPORTUNITIES" at bounding box center [605, 95] width 153 height 25
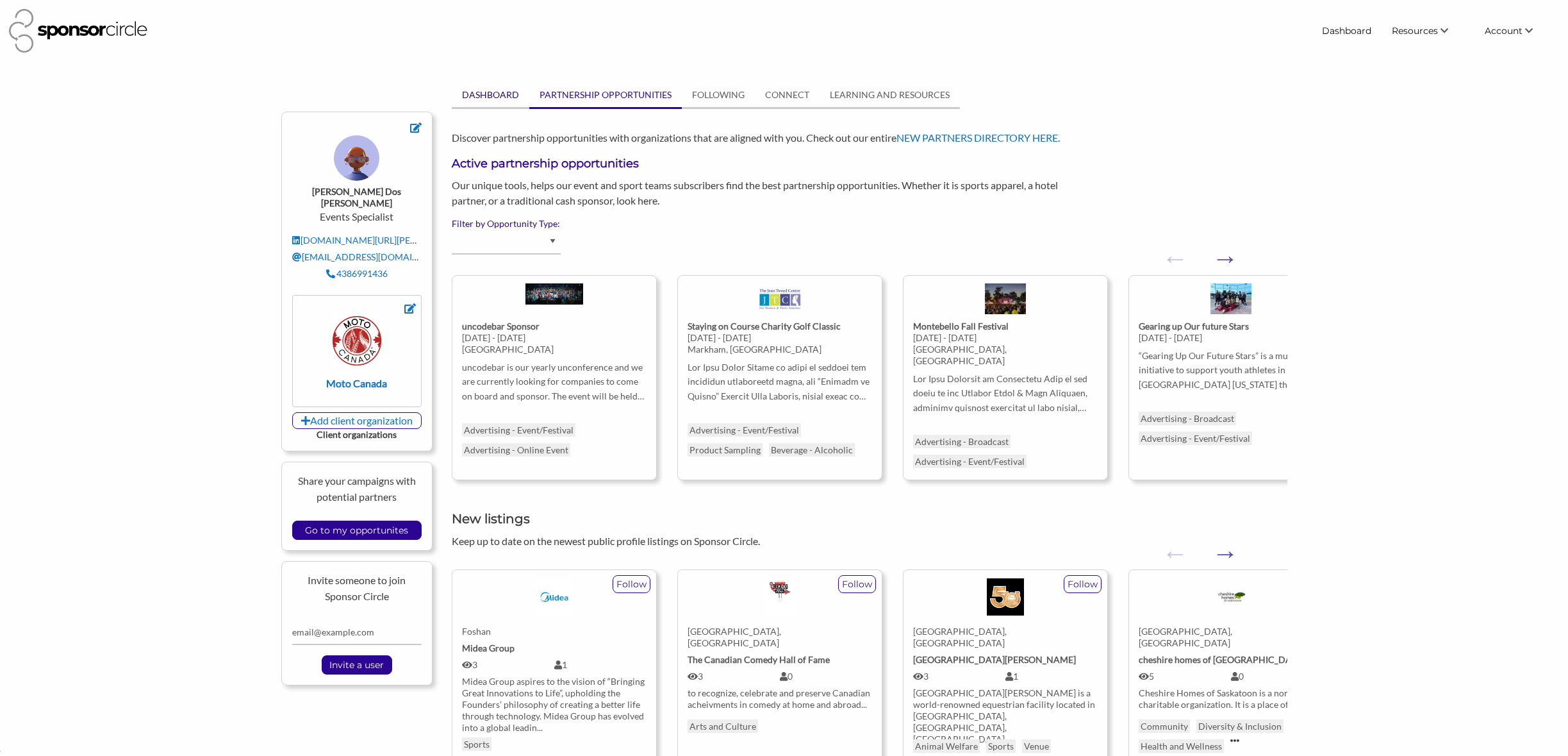
click at [489, 90] on link "DASHBOARD" at bounding box center [490, 95] width 78 height 25
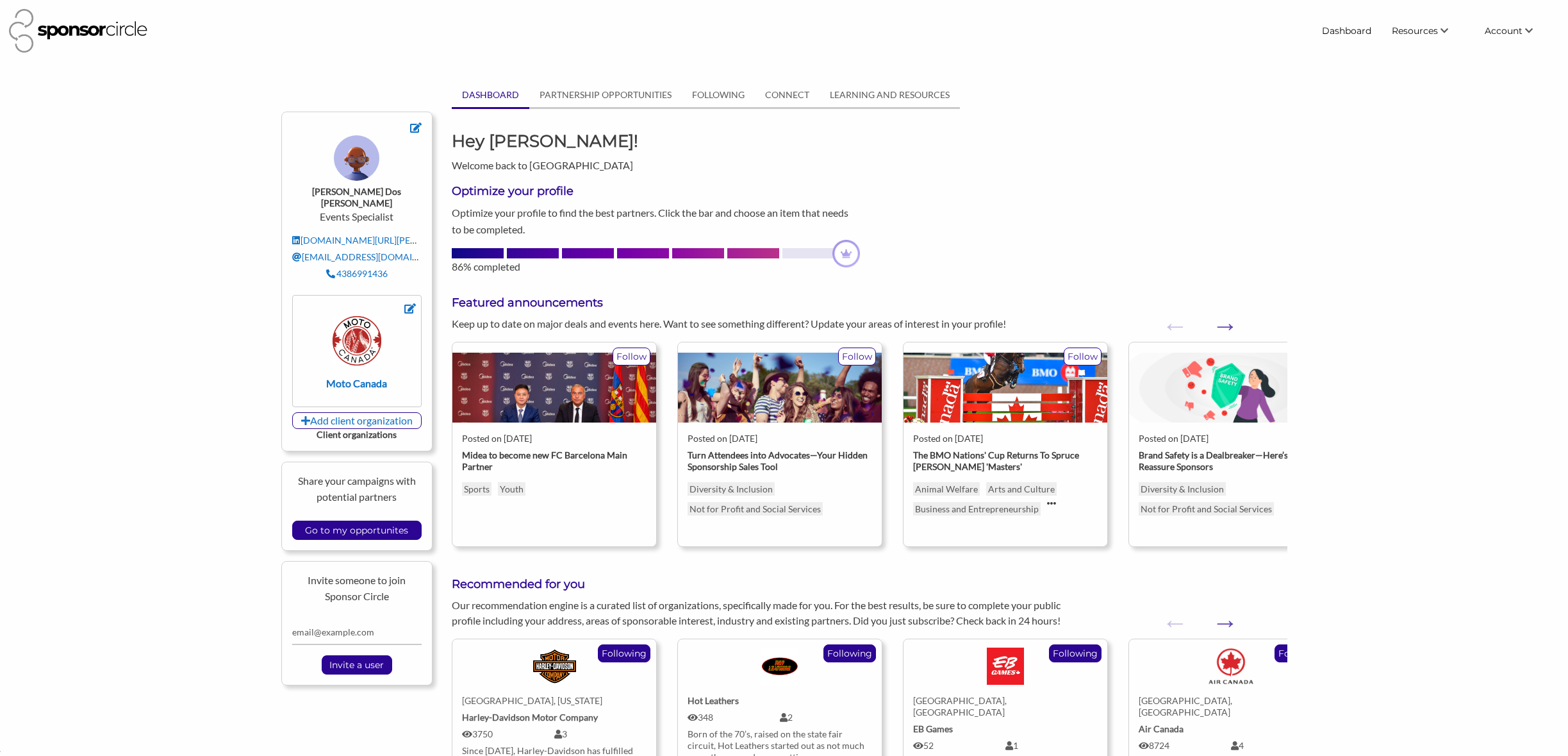
scroll to position [18644, 0]
